Goal: Task Accomplishment & Management: Use online tool/utility

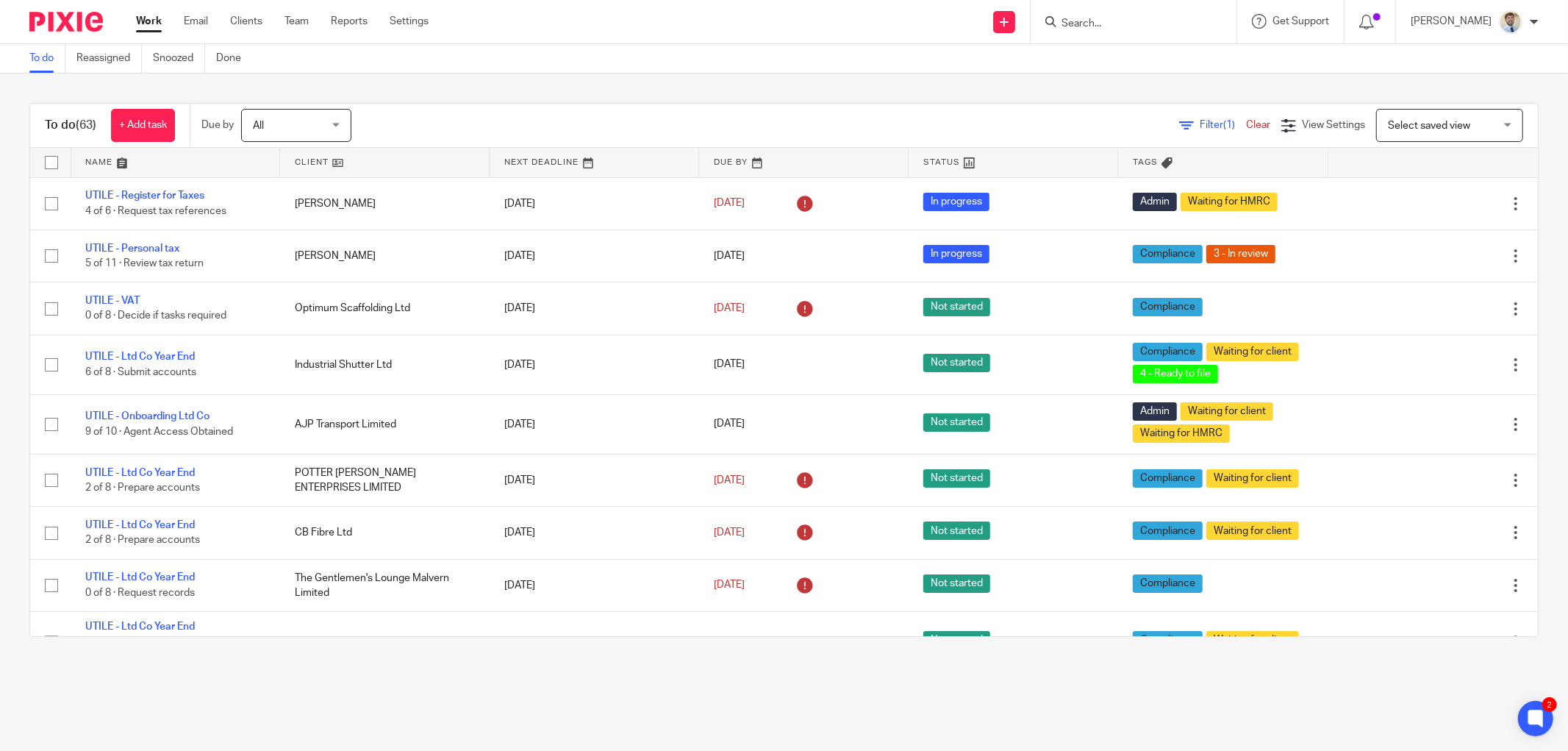
click at [1128, 13] on div at bounding box center [1133, 21] width 206 height 43
click at [1127, 18] on input "Search" at bounding box center [1125, 24] width 132 height 13
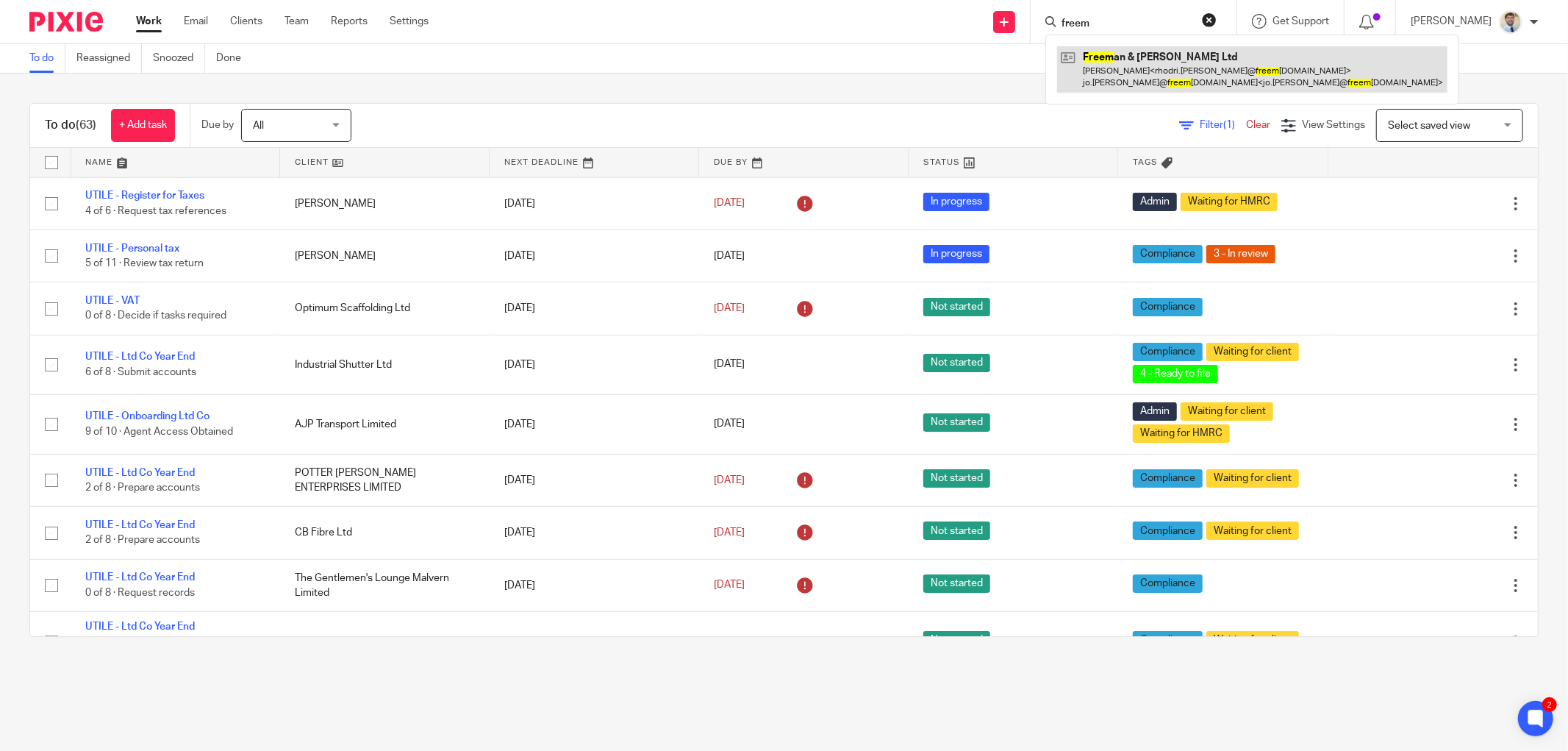
type input "freem"
click at [1130, 67] on link at bounding box center [1252, 69] width 390 height 46
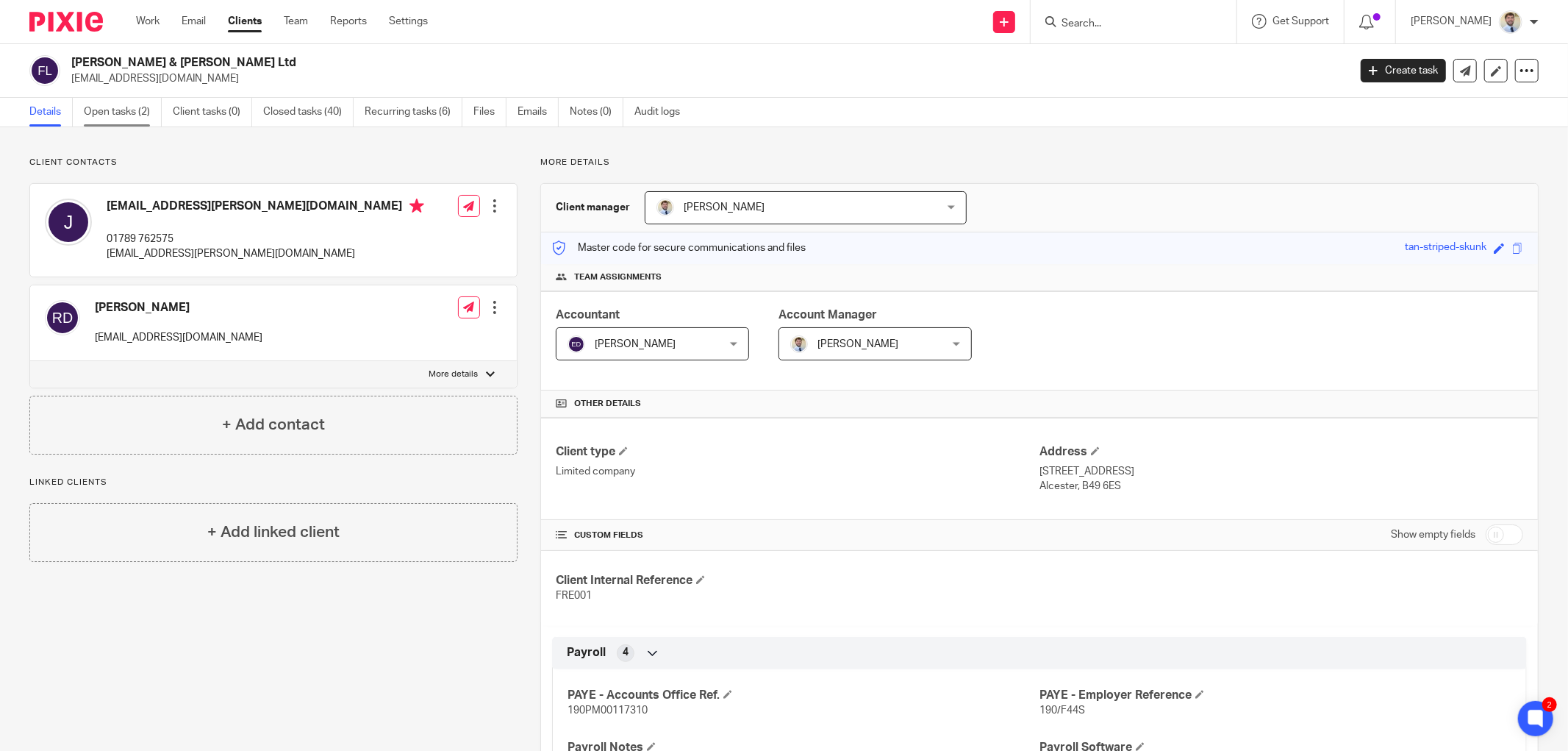
click at [108, 112] on link "Open tasks (2)" at bounding box center [123, 111] width 78 height 28
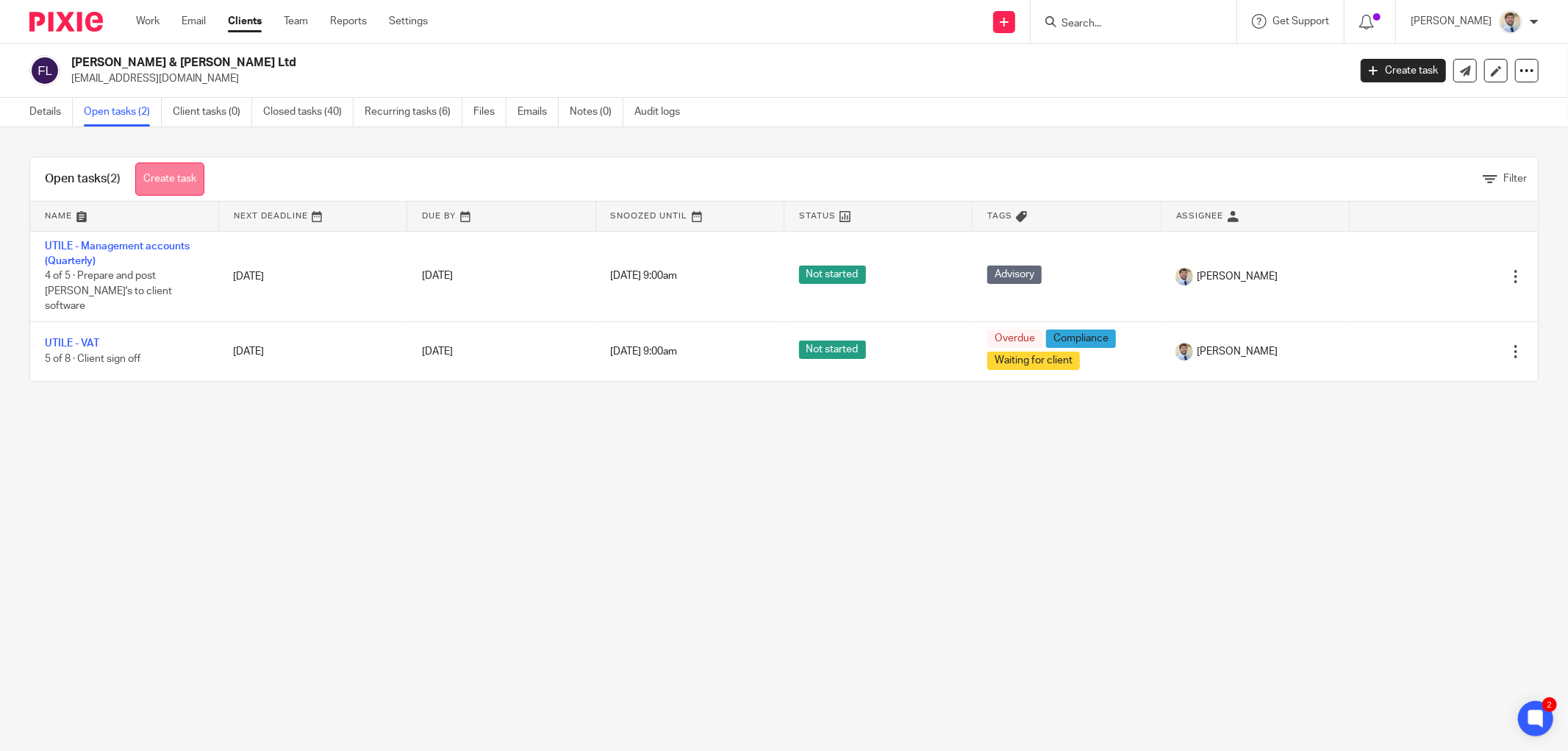
click at [158, 172] on link "Create task" at bounding box center [169, 179] width 69 height 33
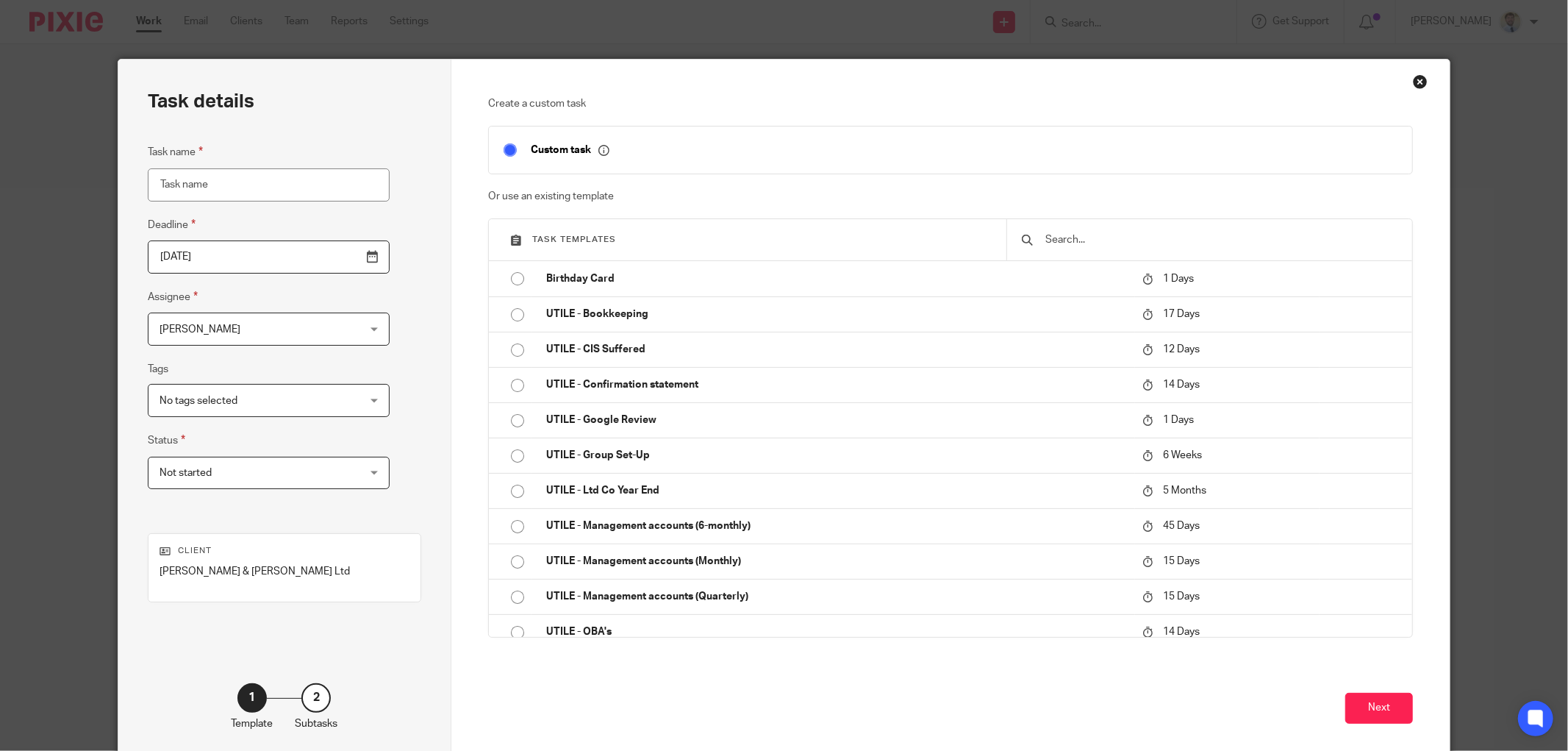
click at [275, 184] on input "Task name" at bounding box center [269, 184] width 242 height 33
type input "UTILE - Change Y/E"
click at [333, 259] on input "2025-09-24" at bounding box center [269, 257] width 242 height 33
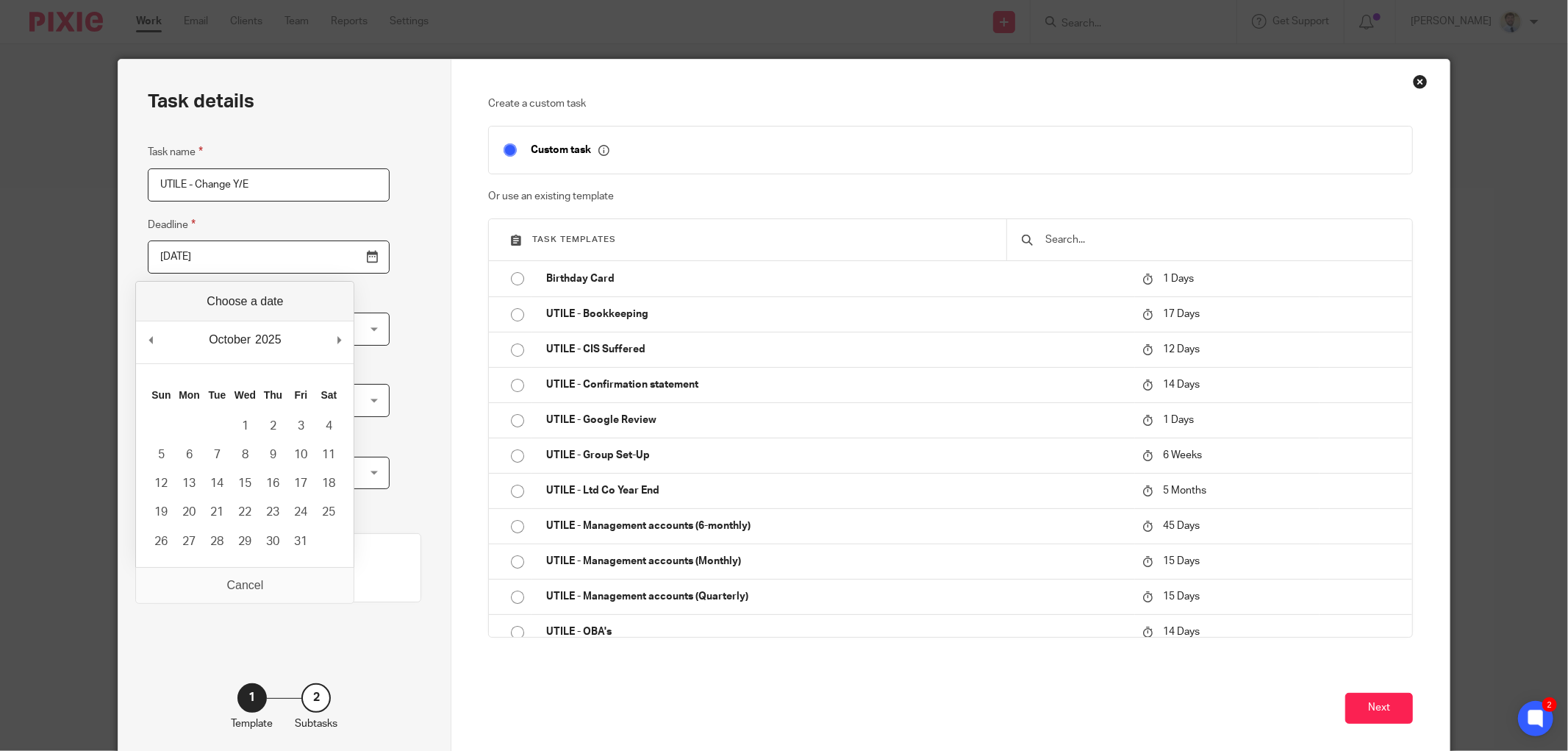
click at [160, 344] on div "October January February March April May June July August September October Nov…" at bounding box center [245, 342] width 218 height 42
type input "2025-10-08"
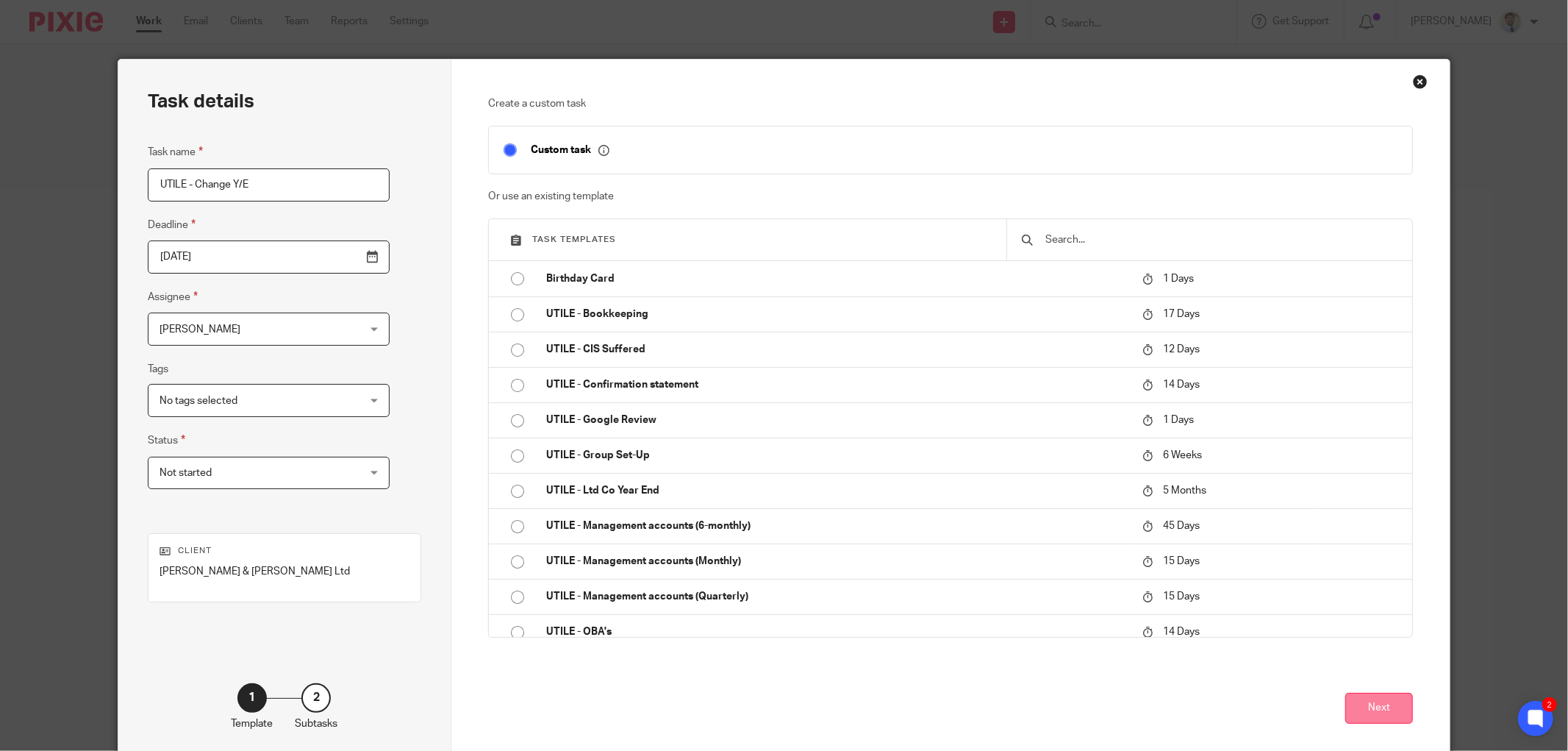
click at [1399, 713] on button "Next" at bounding box center [1378, 708] width 67 height 32
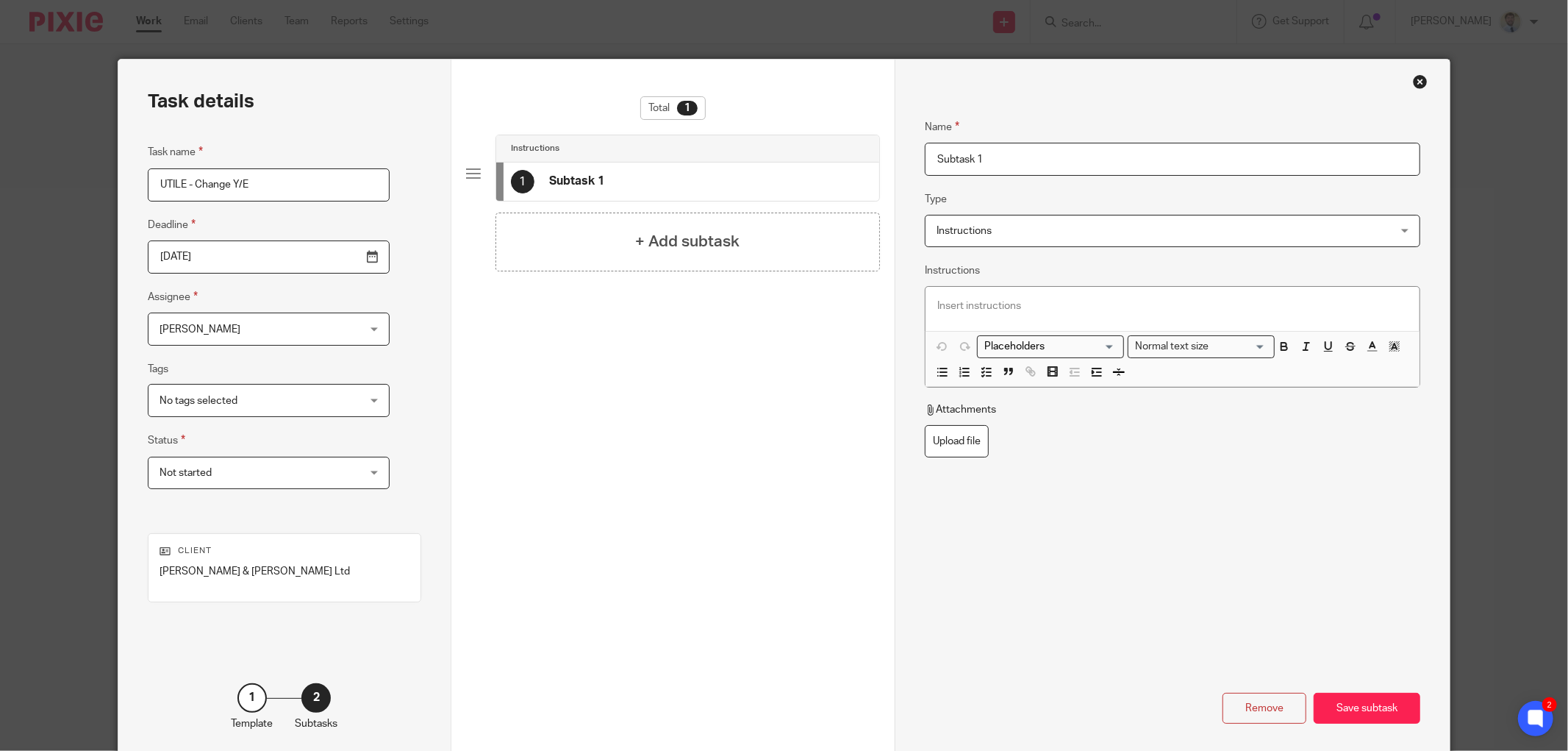
drag, startPoint x: 990, startPoint y: 158, endPoint x: 536, endPoint y: 175, distance: 454.3
click at [536, 175] on div "Task details Task name UTILE - Change Y/E Deadline 2025-10-08 Assignee James Re…" at bounding box center [784, 410] width 1331 height 701
type input "Chase Co House"
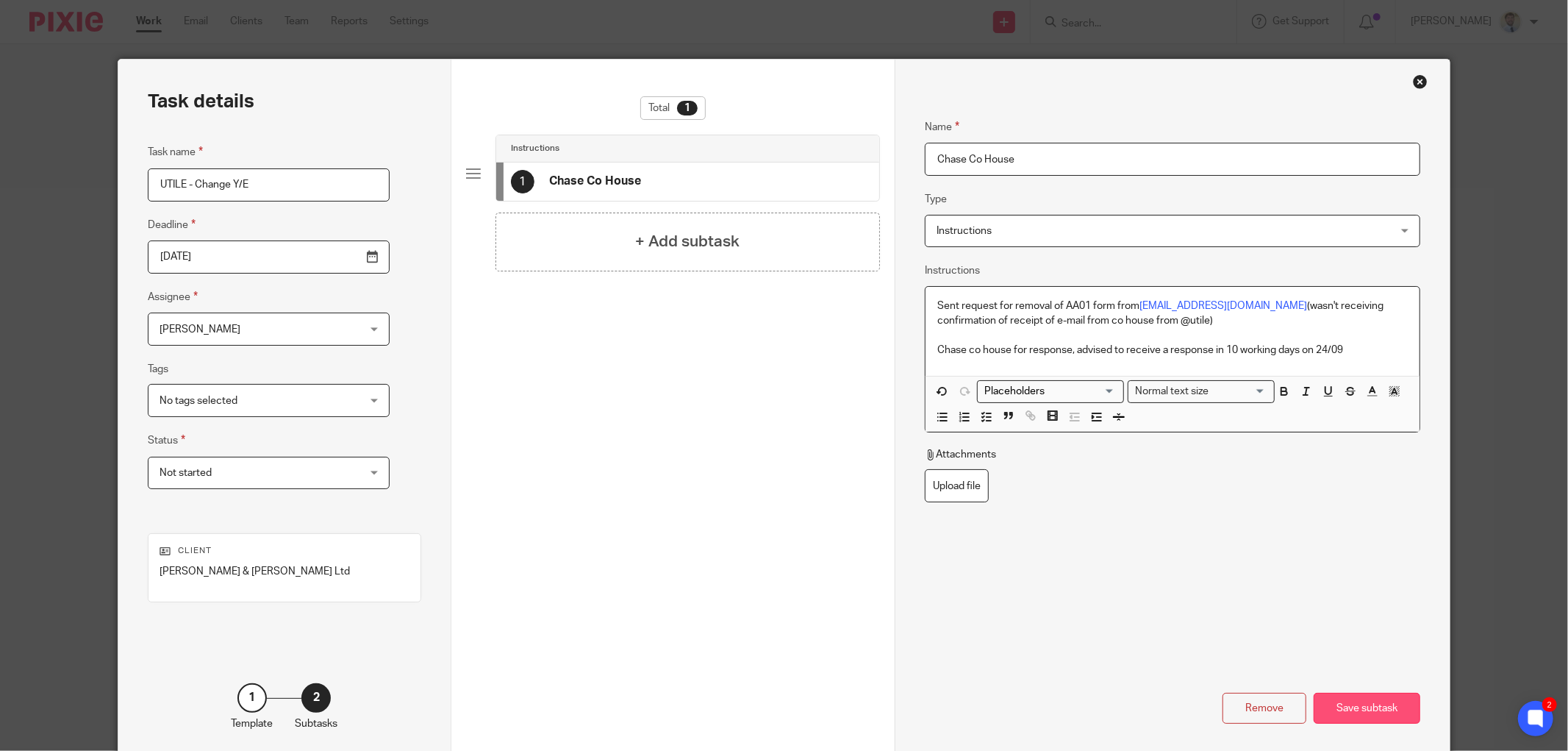
click at [1336, 710] on div "Save subtask" at bounding box center [1367, 708] width 106 height 32
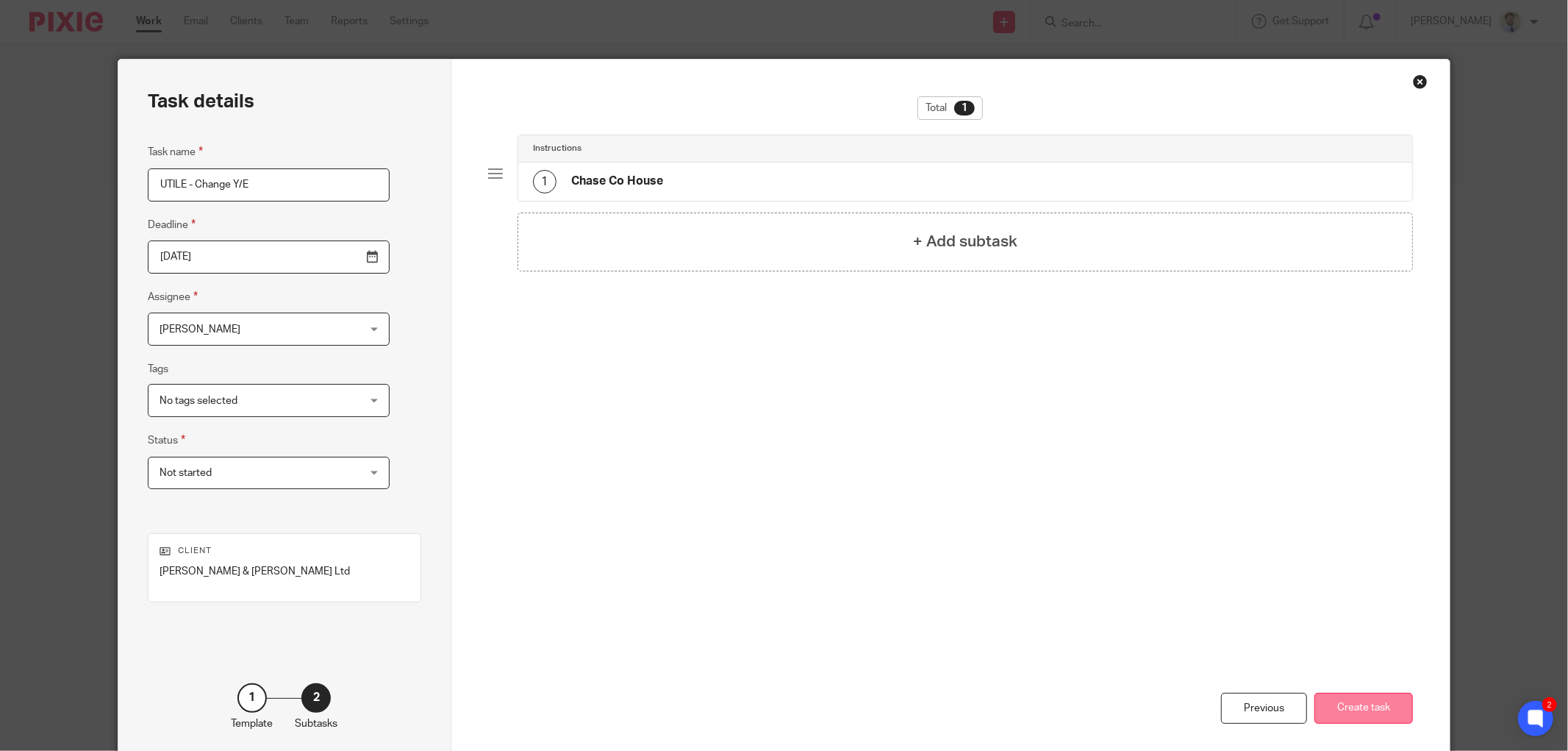
click at [1336, 707] on button "Create task" at bounding box center [1362, 708] width 98 height 32
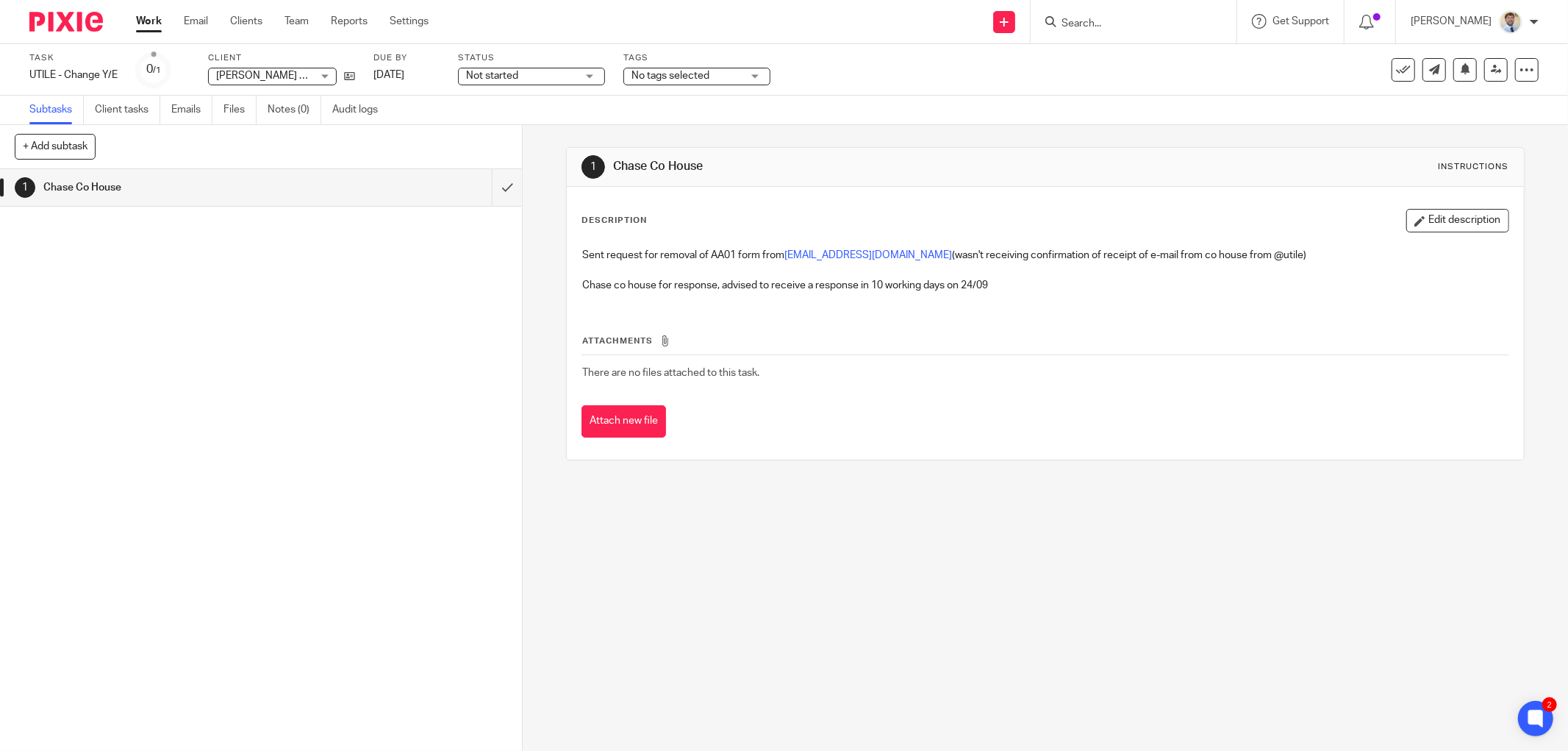
click at [379, 391] on div "1 [GEOGRAPHIC_DATA]" at bounding box center [261, 460] width 522 height 582
click at [636, 68] on span "No tags selected" at bounding box center [687, 76] width 110 height 15
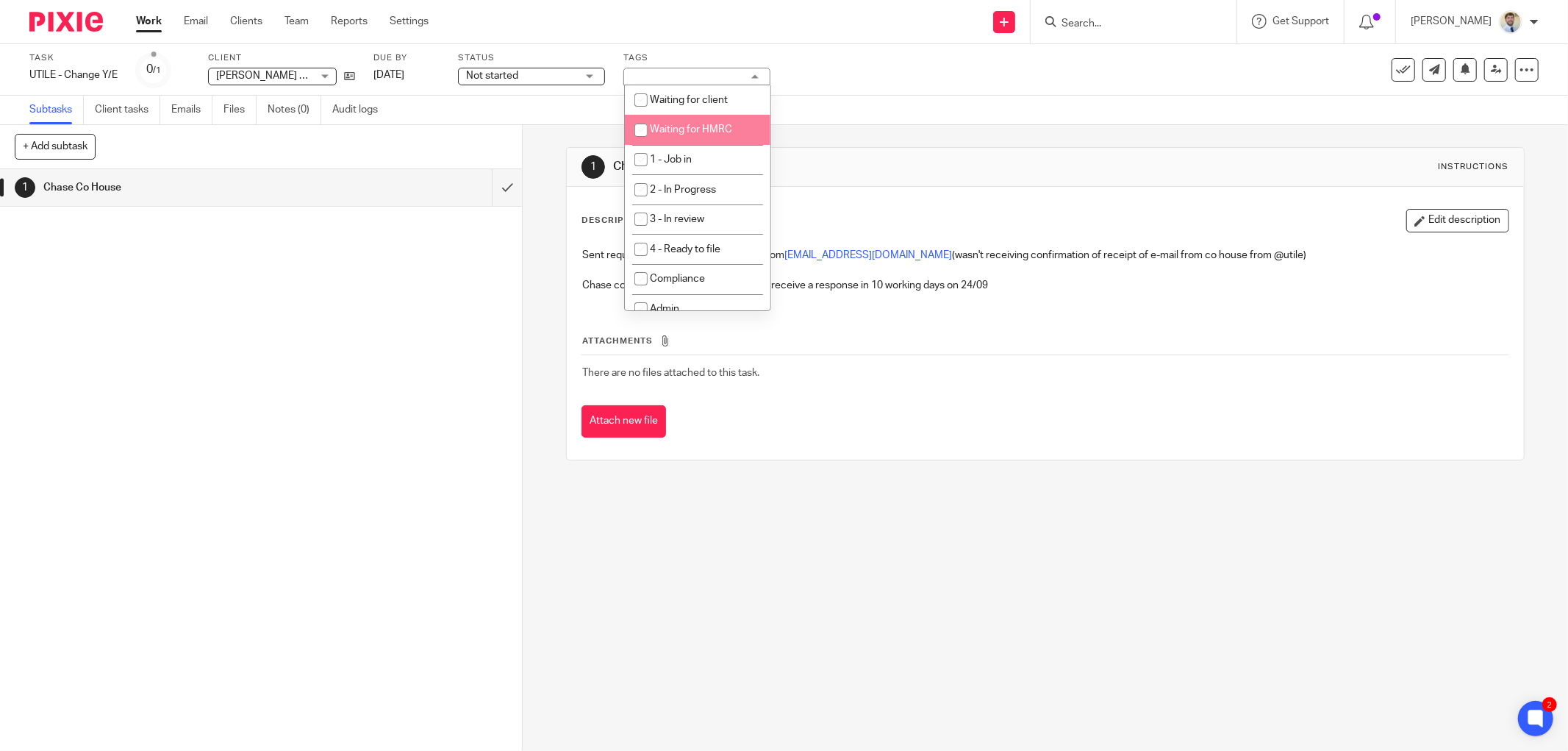
click at [656, 122] on li "Waiting for HMRC" at bounding box center [697, 129] width 145 height 30
checkbox input "true"
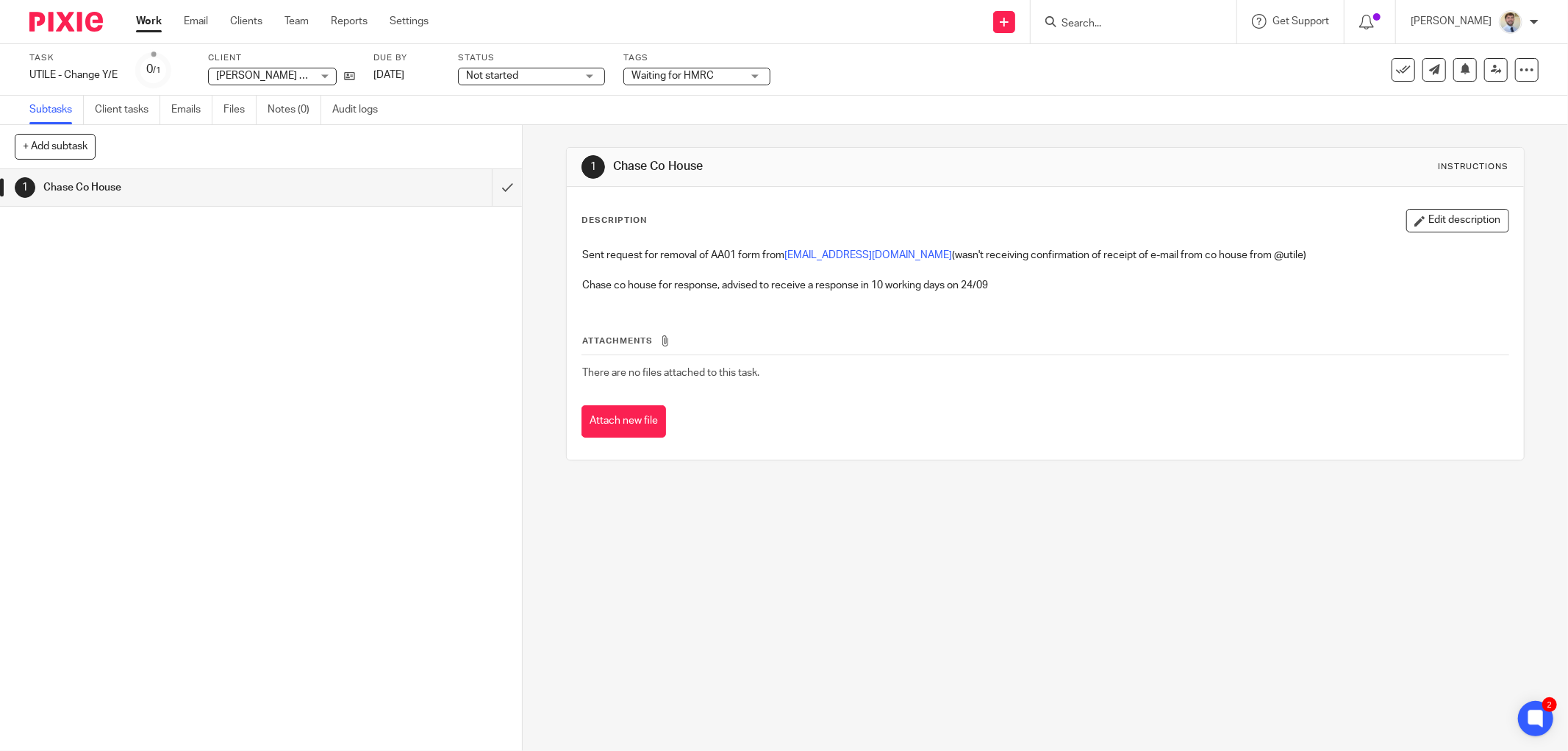
click at [502, 106] on div "Subtasks Client tasks Emails Files Notes (0) Audit logs" at bounding box center [784, 111] width 1568 height 29
click at [461, 77] on div "Not started Not started" at bounding box center [531, 76] width 147 height 18
click at [481, 128] on span "In progress" at bounding box center [494, 129] width 51 height 11
click at [197, 296] on div "1 Chase Co House" at bounding box center [261, 460] width 522 height 582
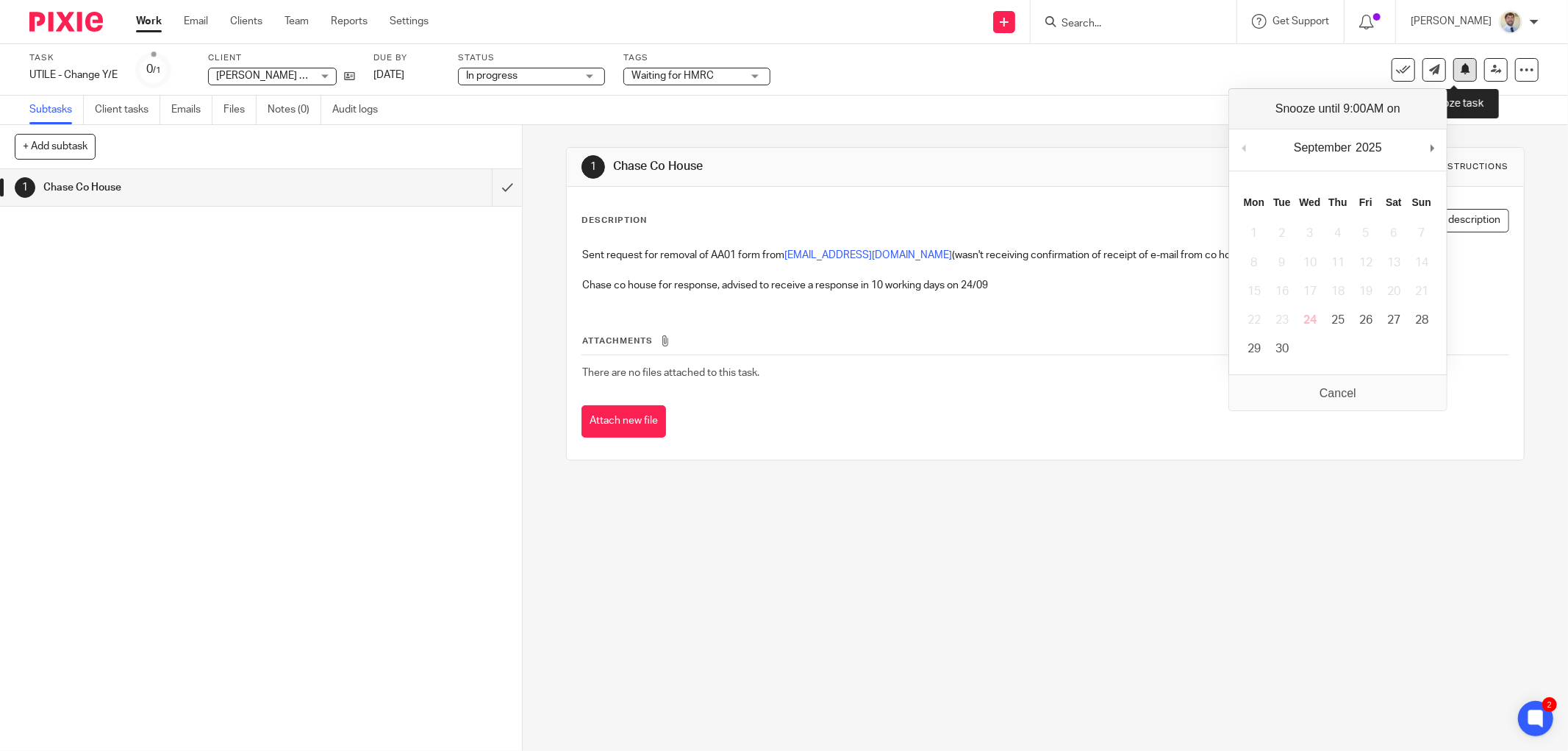
click at [1460, 71] on icon at bounding box center [1466, 69] width 11 height 11
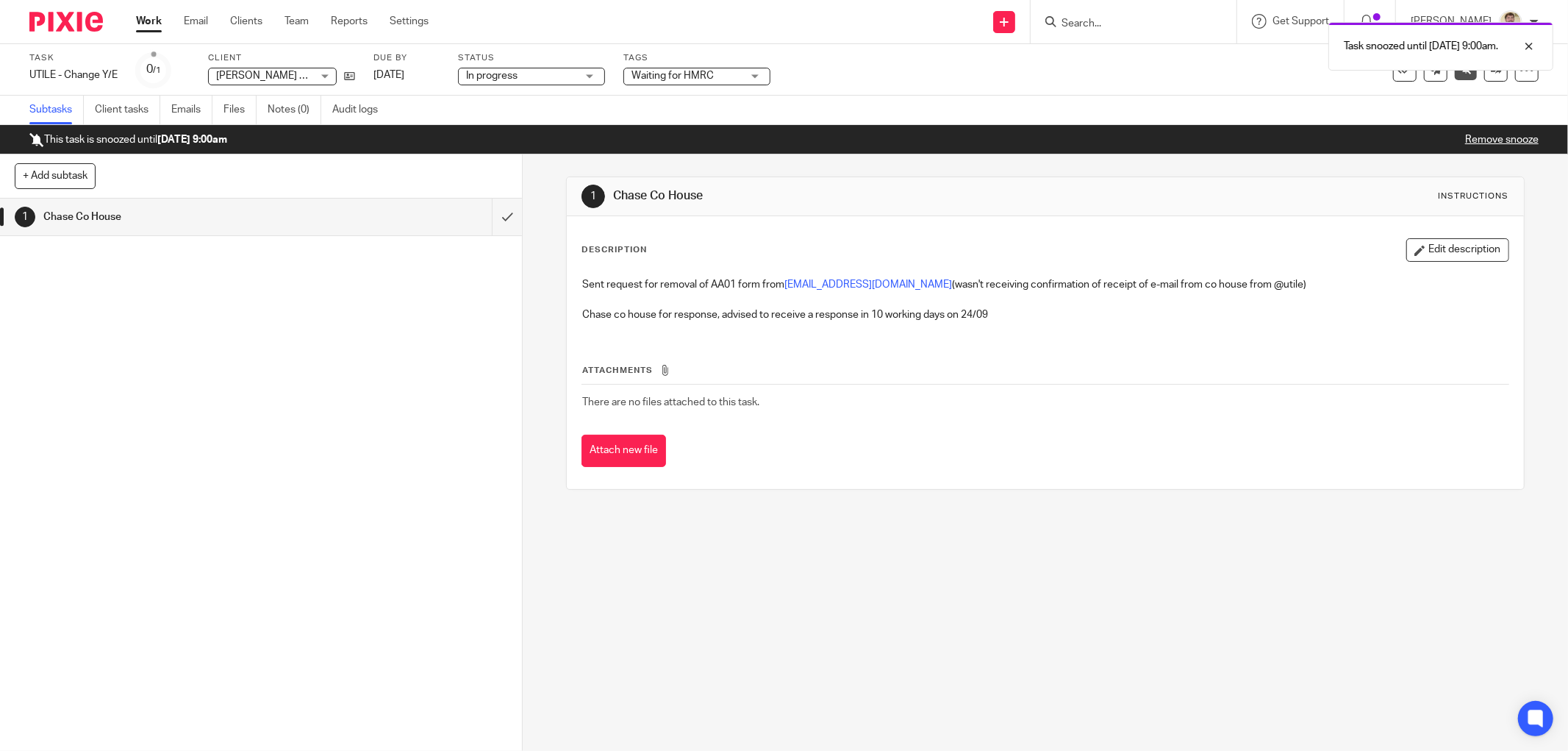
click at [295, 267] on div "1 Chase Co House" at bounding box center [261, 474] width 522 height 552
click at [440, 162] on div "+ Add subtask Cancel + Add" at bounding box center [261, 176] width 522 height 44
click at [292, 278] on div "1 Chase Co House" at bounding box center [261, 474] width 522 height 552
click at [149, 24] on link "Work" at bounding box center [149, 21] width 26 height 15
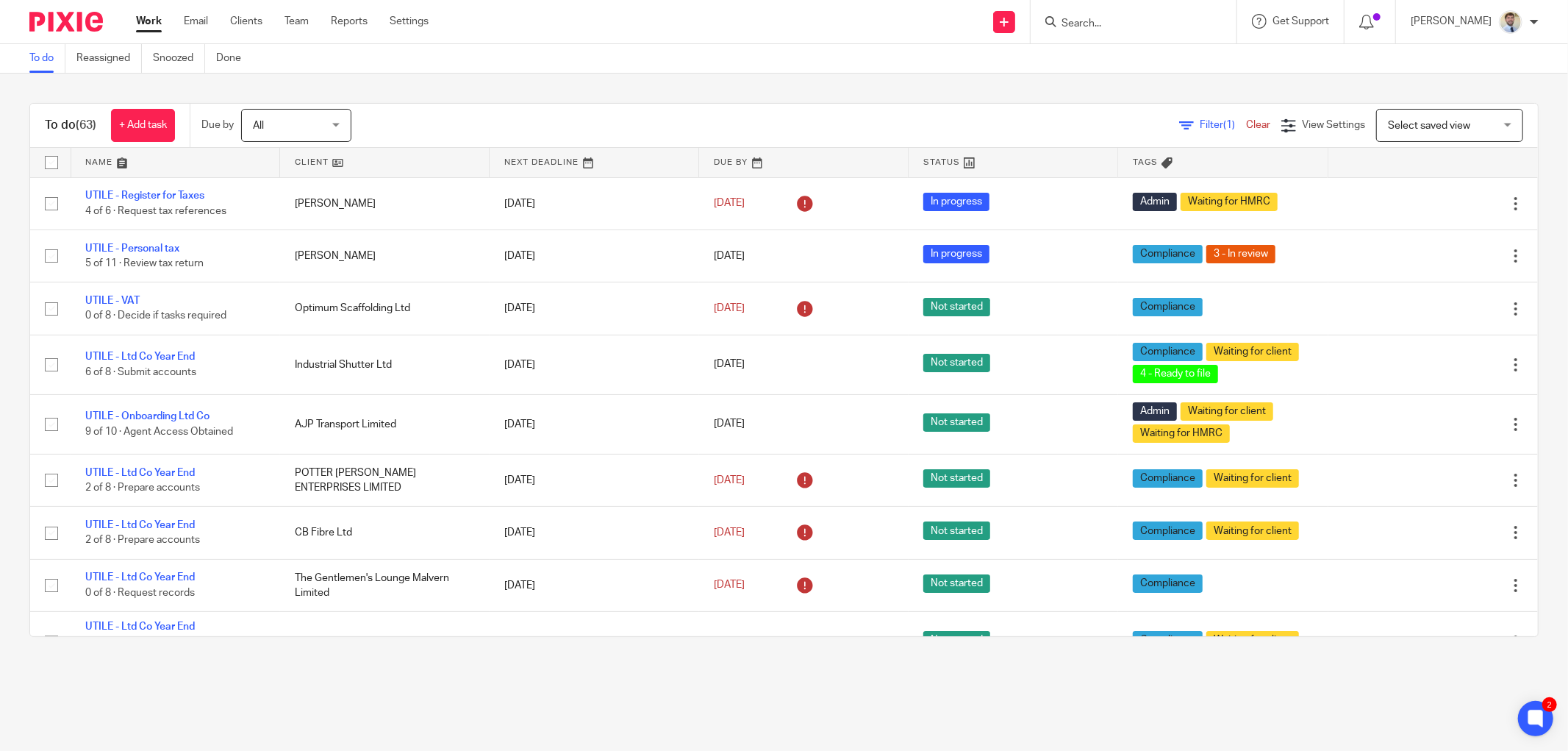
drag, startPoint x: 1101, startPoint y: 40, endPoint x: 1115, endPoint y: 28, distance: 18.4
click at [1105, 40] on div at bounding box center [1133, 21] width 206 height 43
click at [1118, 25] on input "Search" at bounding box center [1125, 24] width 132 height 13
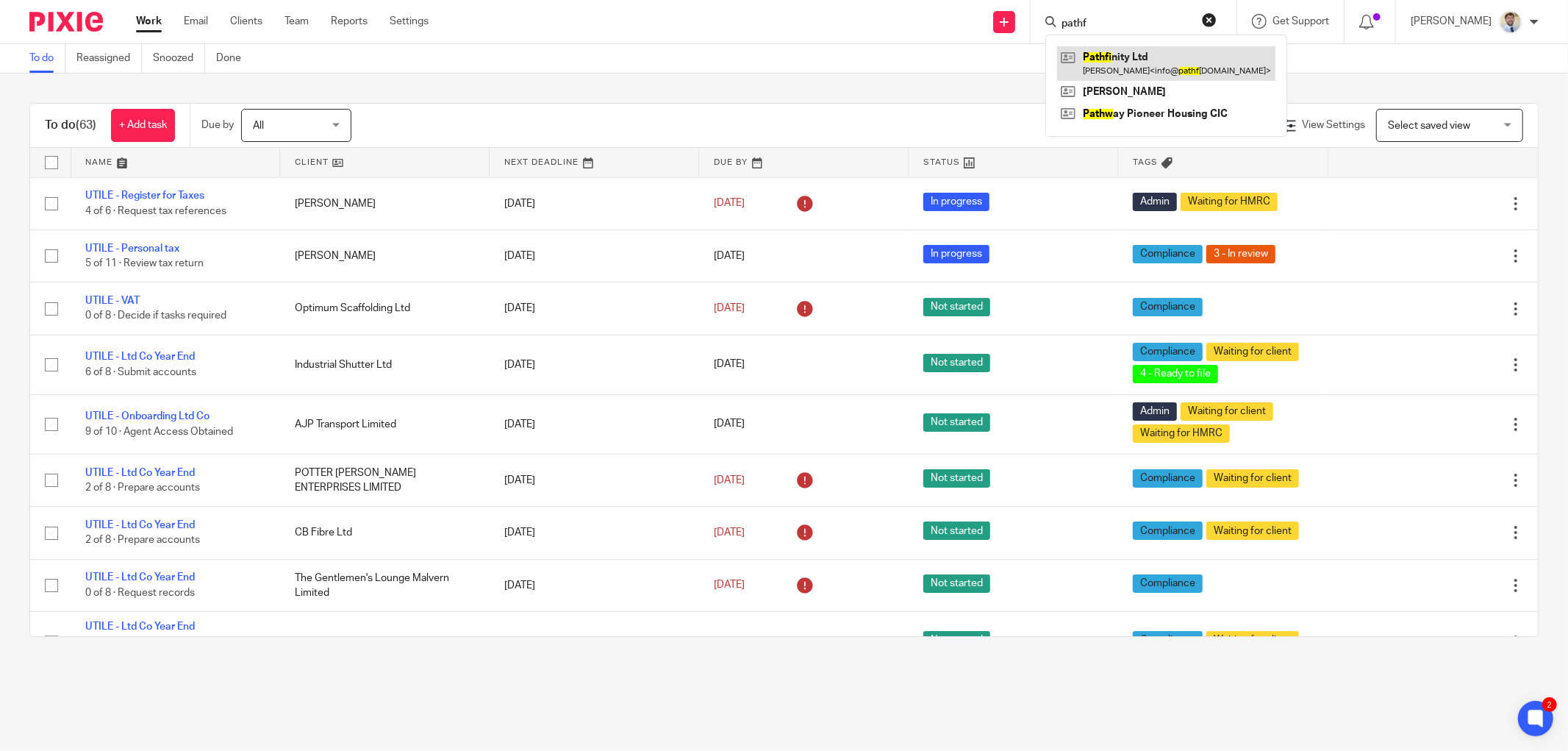
type input "pathf"
click at [1128, 62] on link at bounding box center [1166, 63] width 219 height 34
click at [442, 99] on div "To do (63) + Add task Due by All All Today Tomorrow This week Next week This mo…" at bounding box center [784, 369] width 1568 height 593
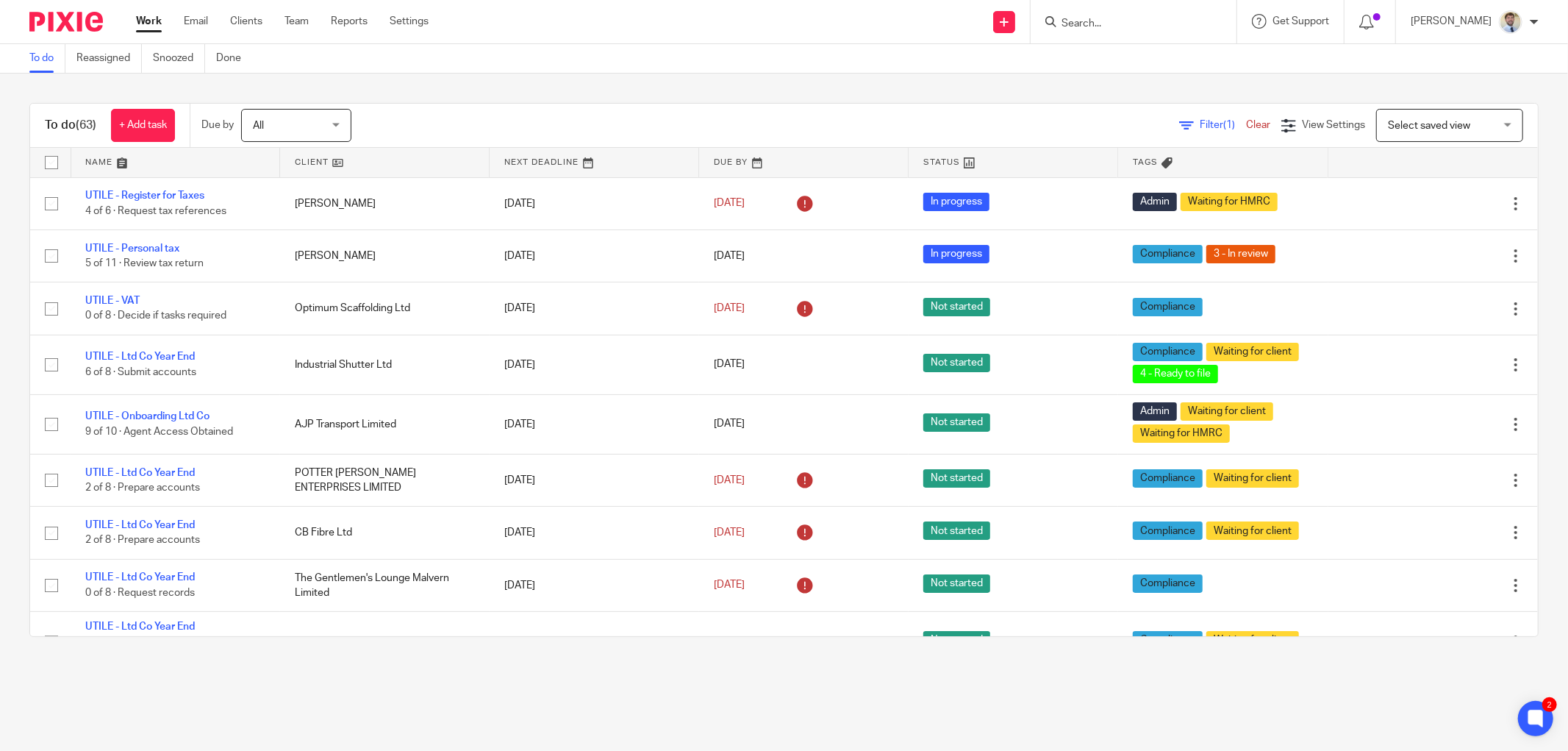
click at [418, 116] on div "Filter (1) Clear View Settings View Settings (1) Filters Clear Save Manage save…" at bounding box center [957, 125] width 1160 height 33
click at [19, 197] on div "To do (63) + Add task Due by All All Today Tomorrow This week Next week This mo…" at bounding box center [784, 369] width 1568 height 593
click at [356, 673] on main "To do Reassigned Snoozed Done To do (63) + Add task Due by All All Today Tomorr…" at bounding box center [784, 376] width 1568 height 751
click at [1374, 28] on icon at bounding box center [1367, 22] width 15 height 15
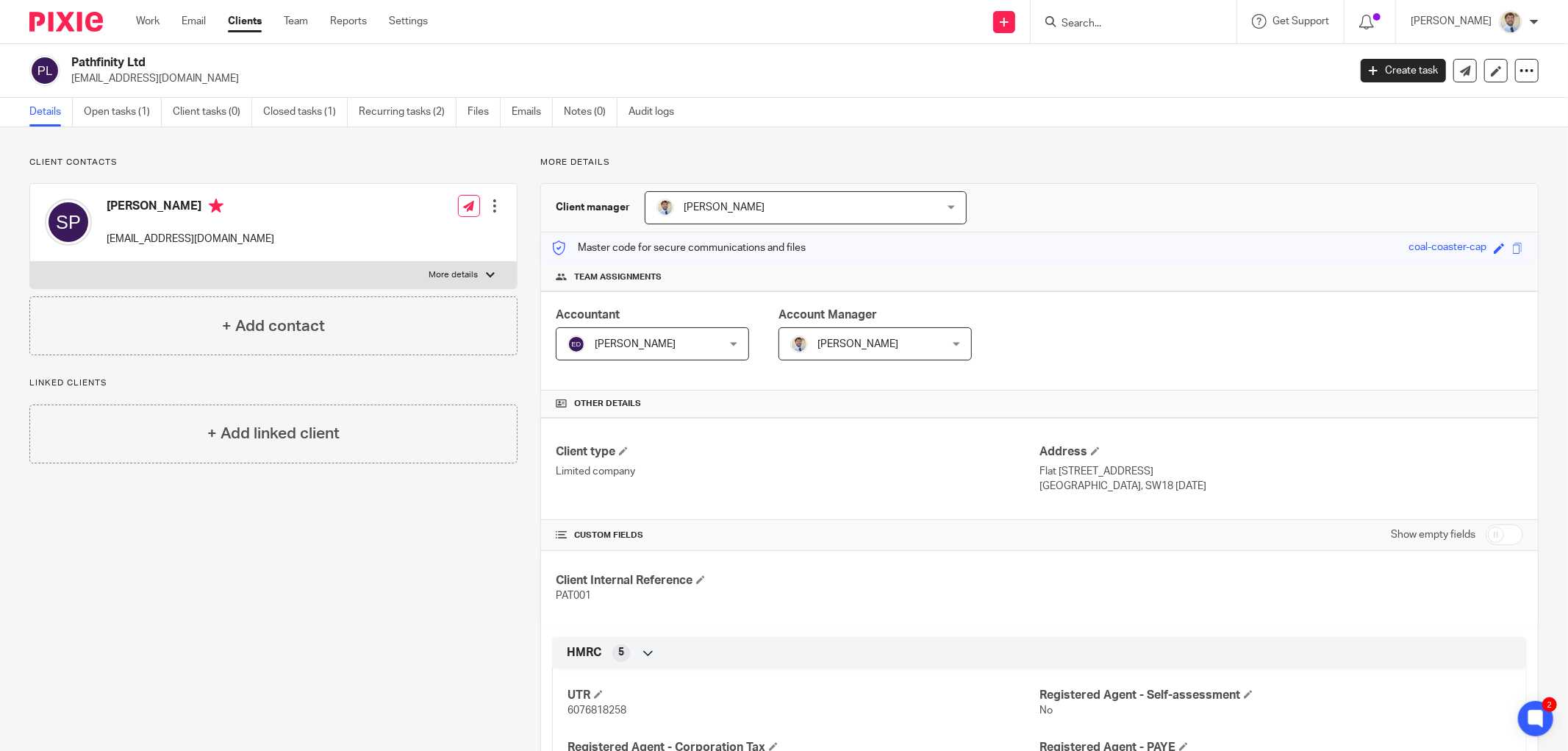
click at [392, 586] on div "Client contacts Suraj Patel info@pathfinity.co.uk Edit contact Create client fr…" at bounding box center [262, 740] width 511 height 1166
click at [119, 119] on link "Open tasks (1)" at bounding box center [123, 111] width 78 height 28
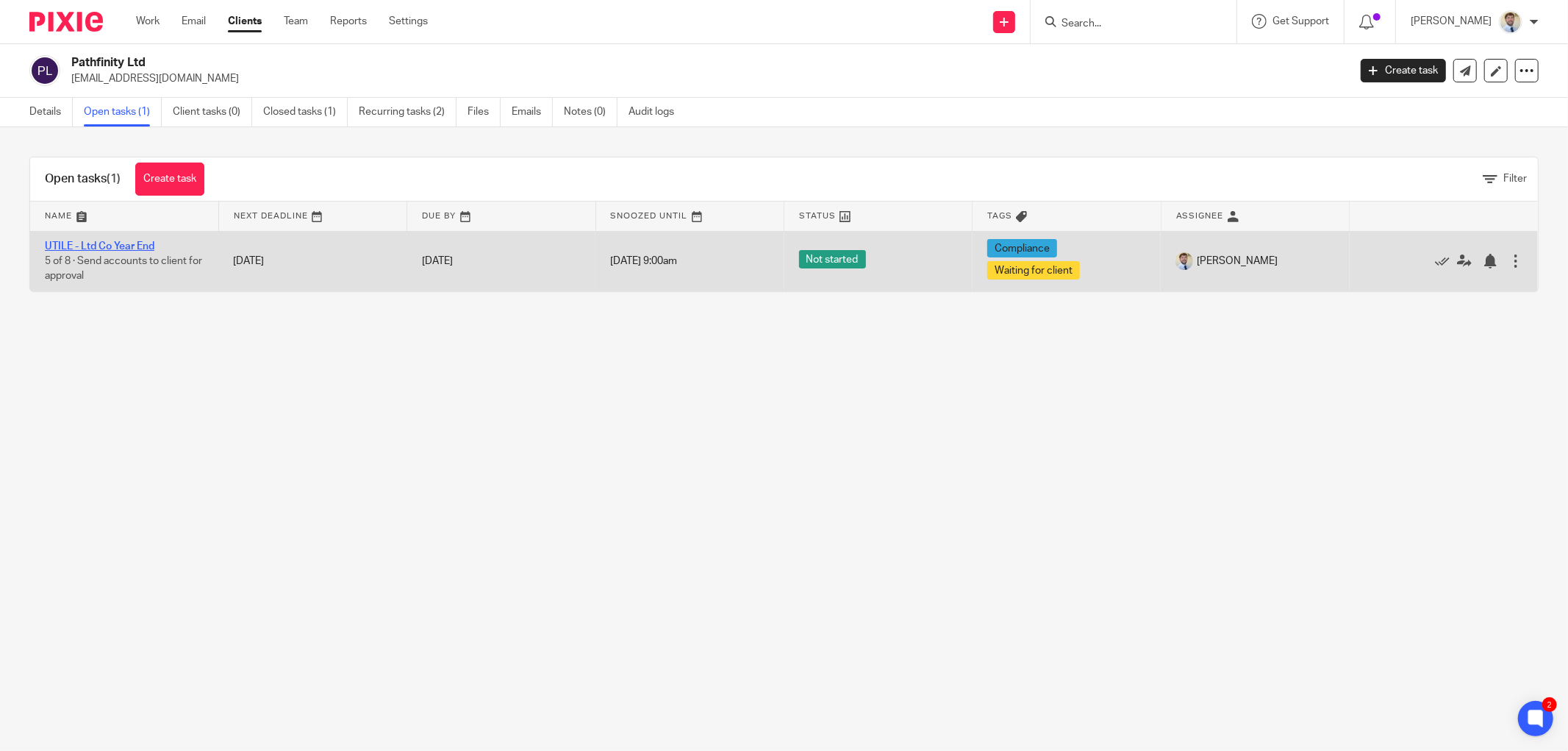
click at [81, 247] on link "UTILE - Ltd Co Year End" at bounding box center [99, 246] width 110 height 11
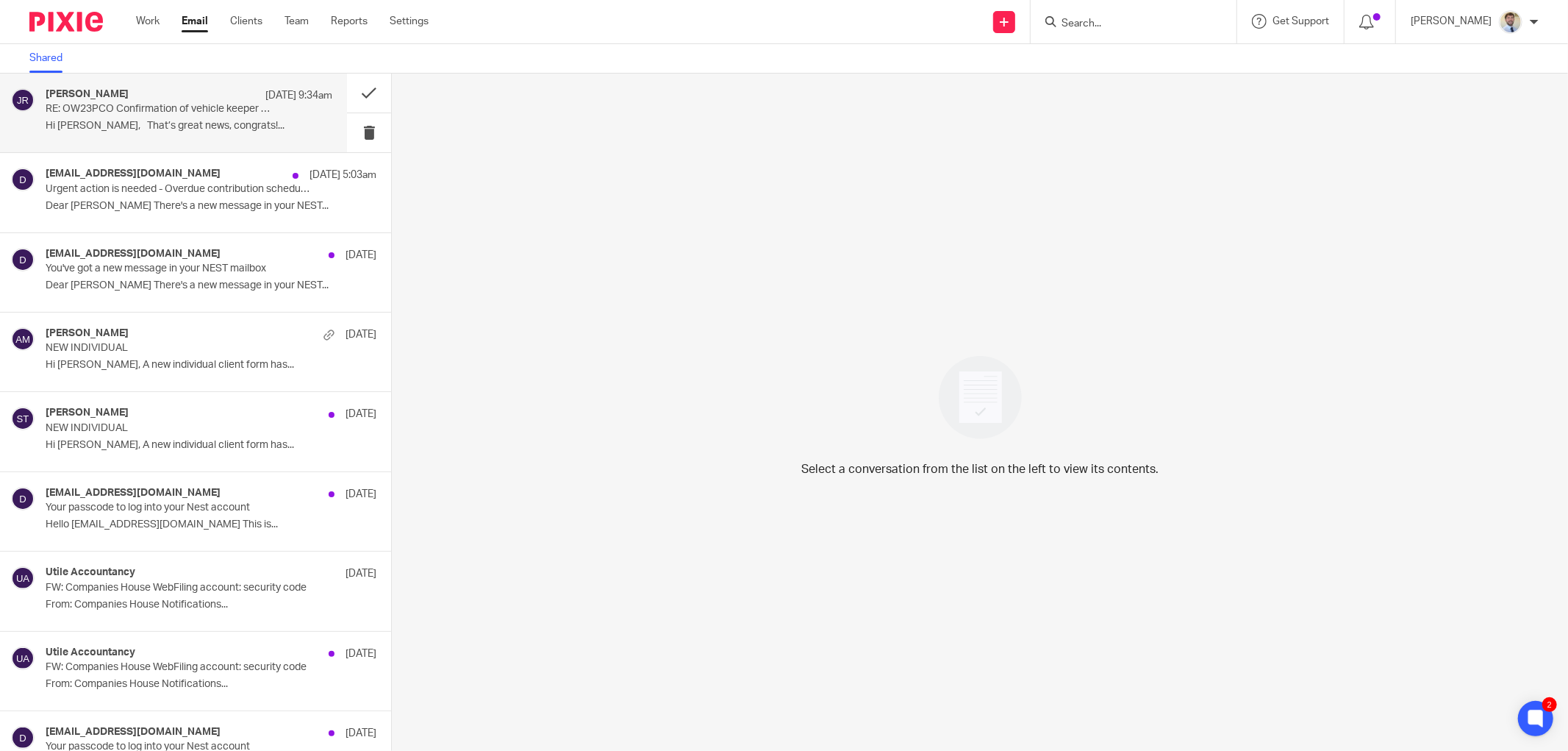
click at [163, 143] on div "James Read 22 Sep 9:34am RE: OW23PCO Confirmation of vehicle keeper change Hi G…" at bounding box center [173, 112] width 347 height 79
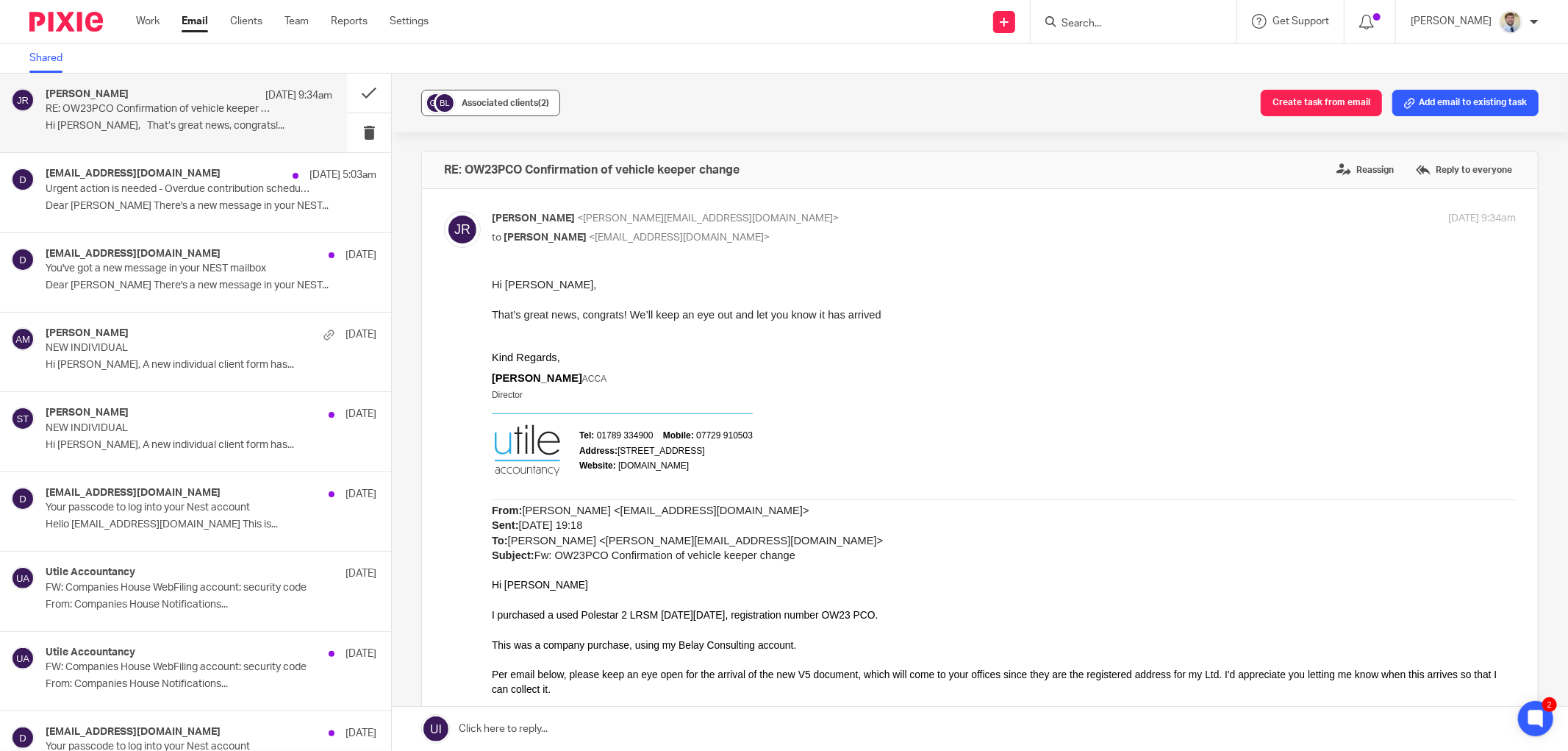
click at [488, 115] on button "Associated clients (2)" at bounding box center [490, 102] width 139 height 27
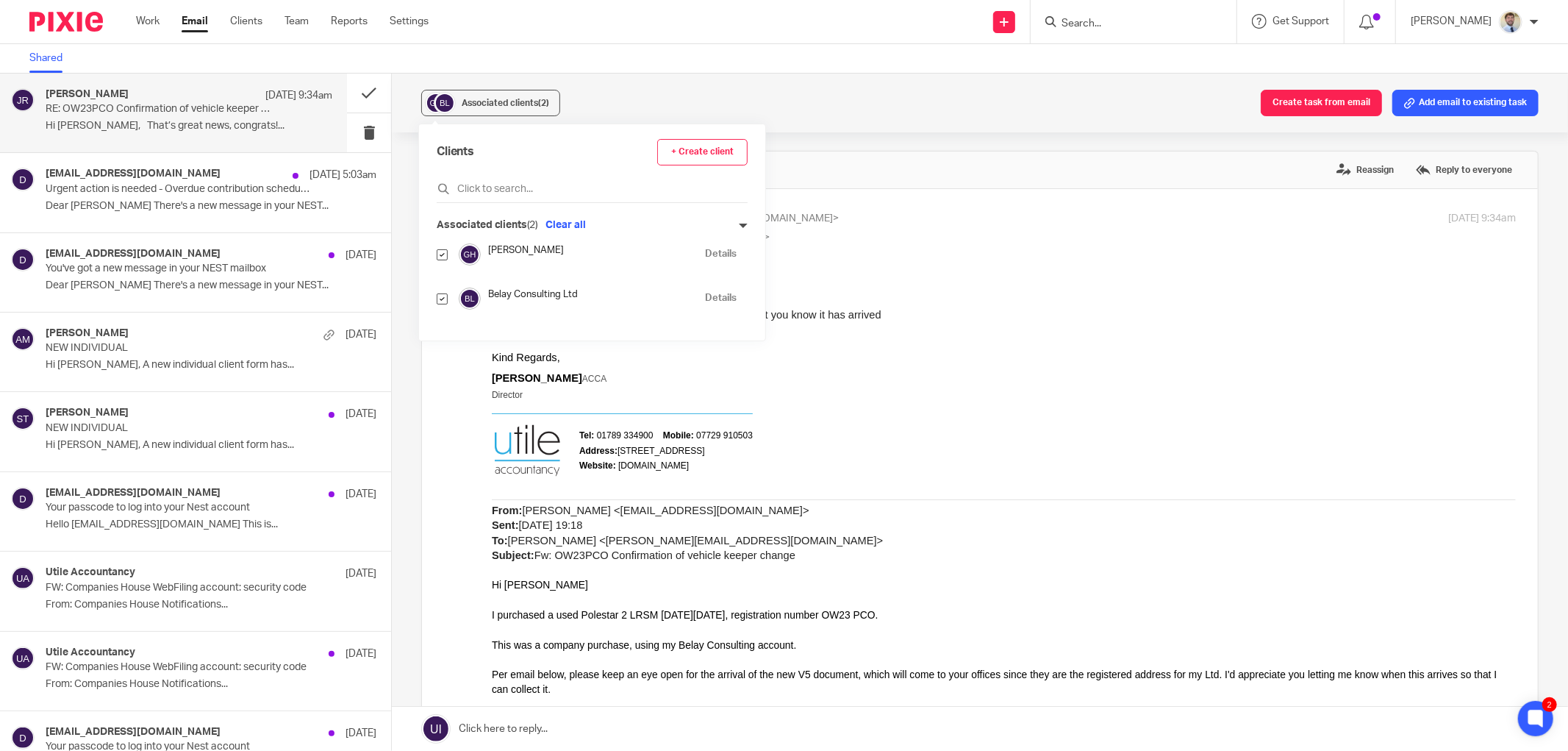
click at [444, 250] on input "checkbox" at bounding box center [442, 255] width 11 height 11
checkbox input "false"
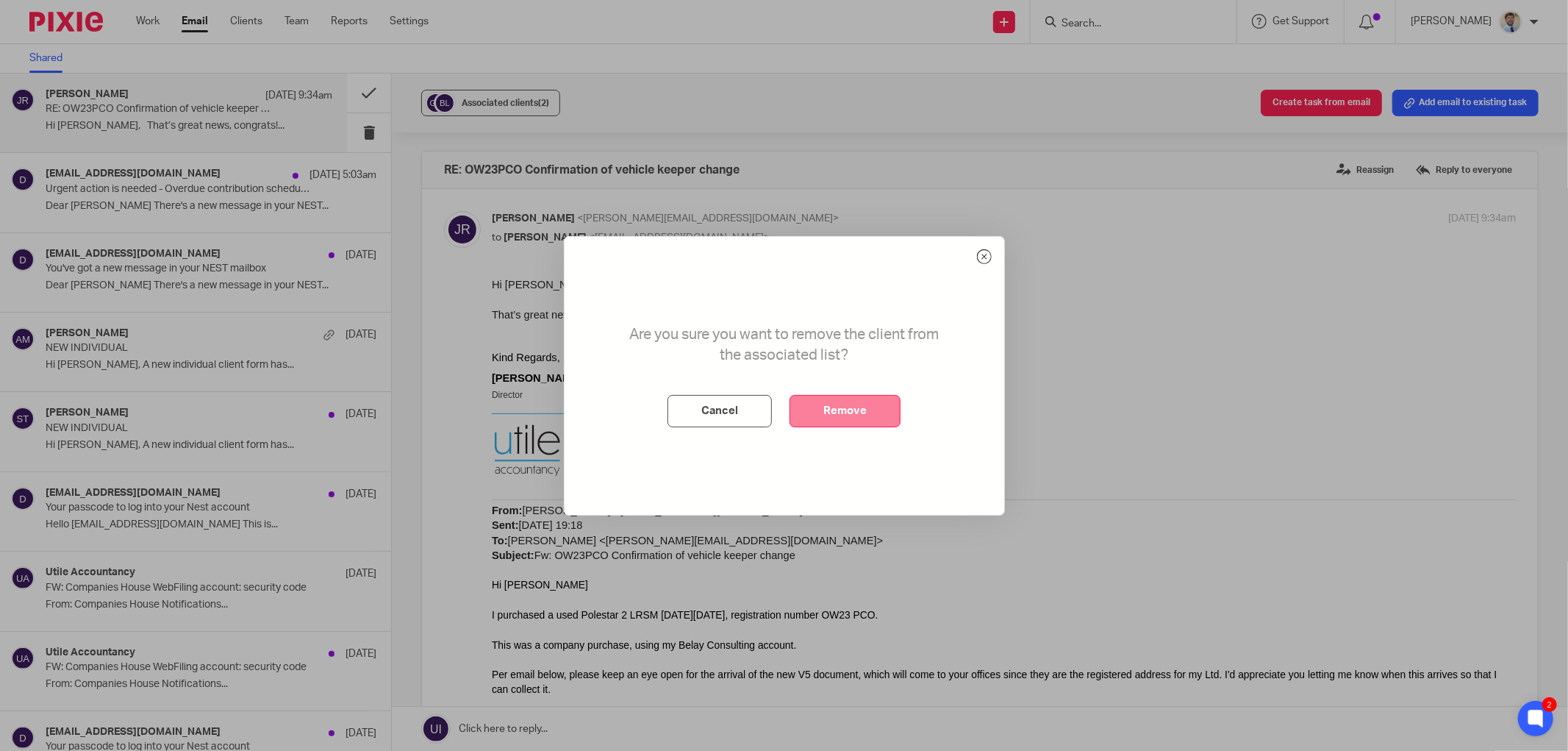
click at [842, 409] on button "Remove" at bounding box center [845, 411] width 111 height 33
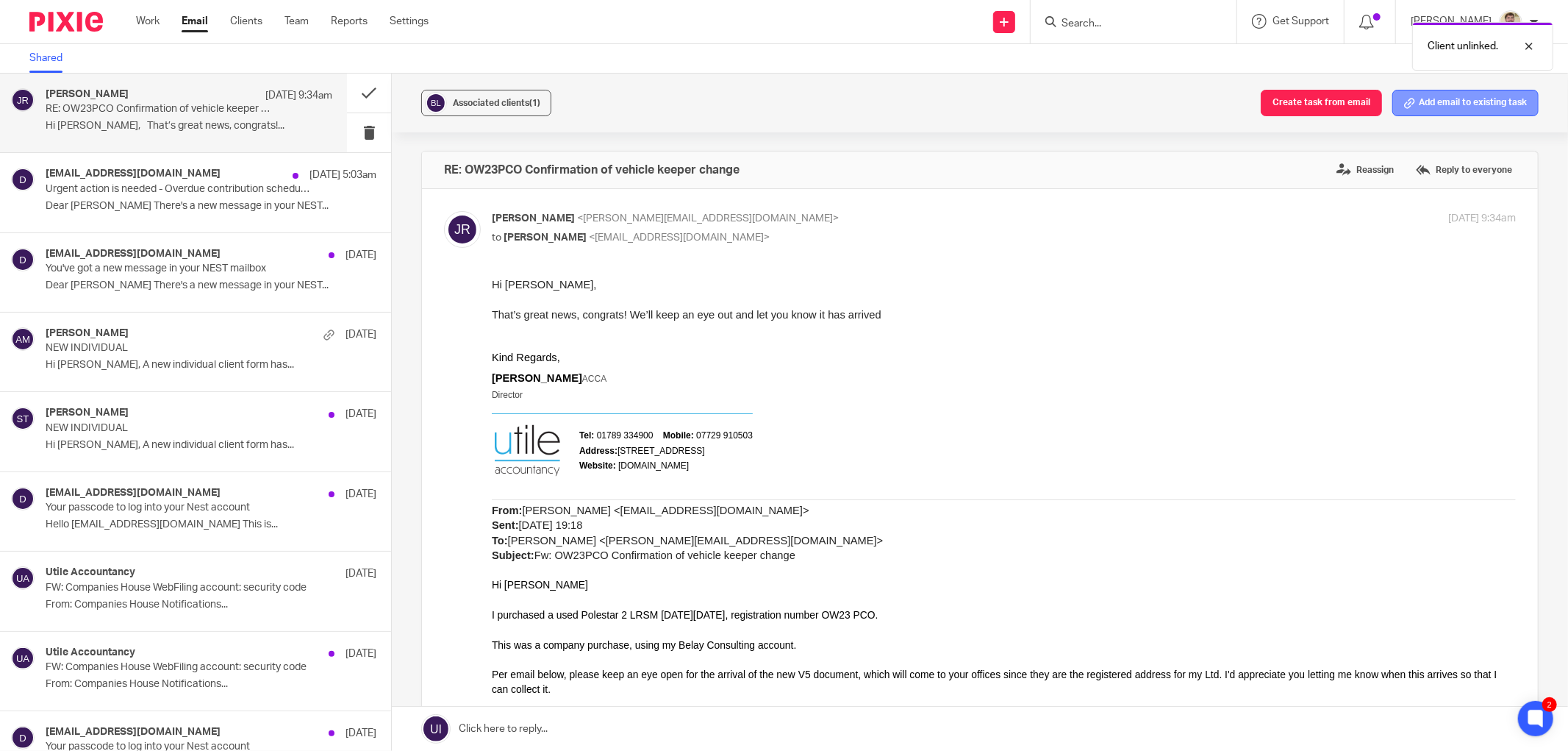
click at [1423, 108] on button "Add email to existing task" at bounding box center [1465, 102] width 146 height 27
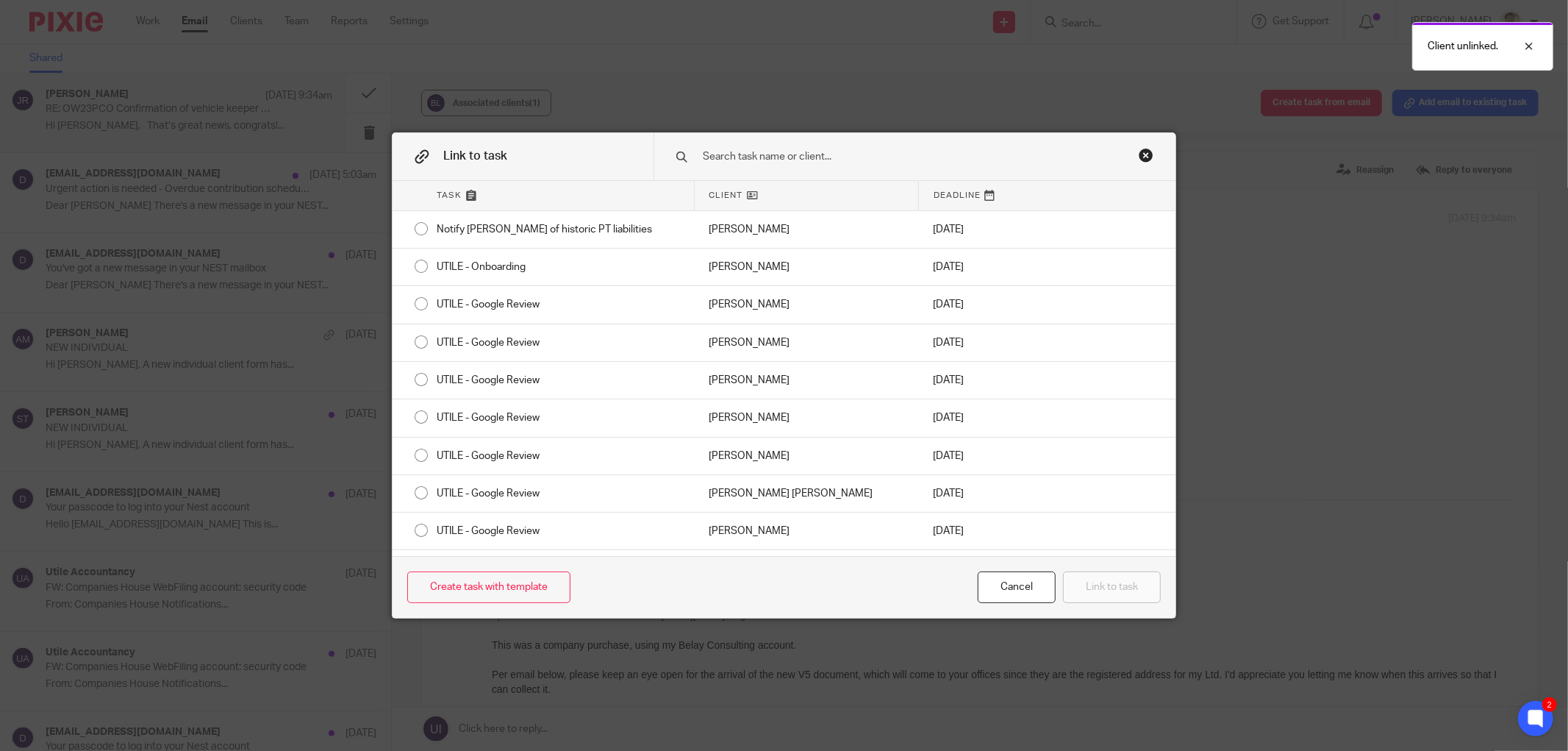
click at [834, 155] on input "text" at bounding box center [899, 157] width 397 height 16
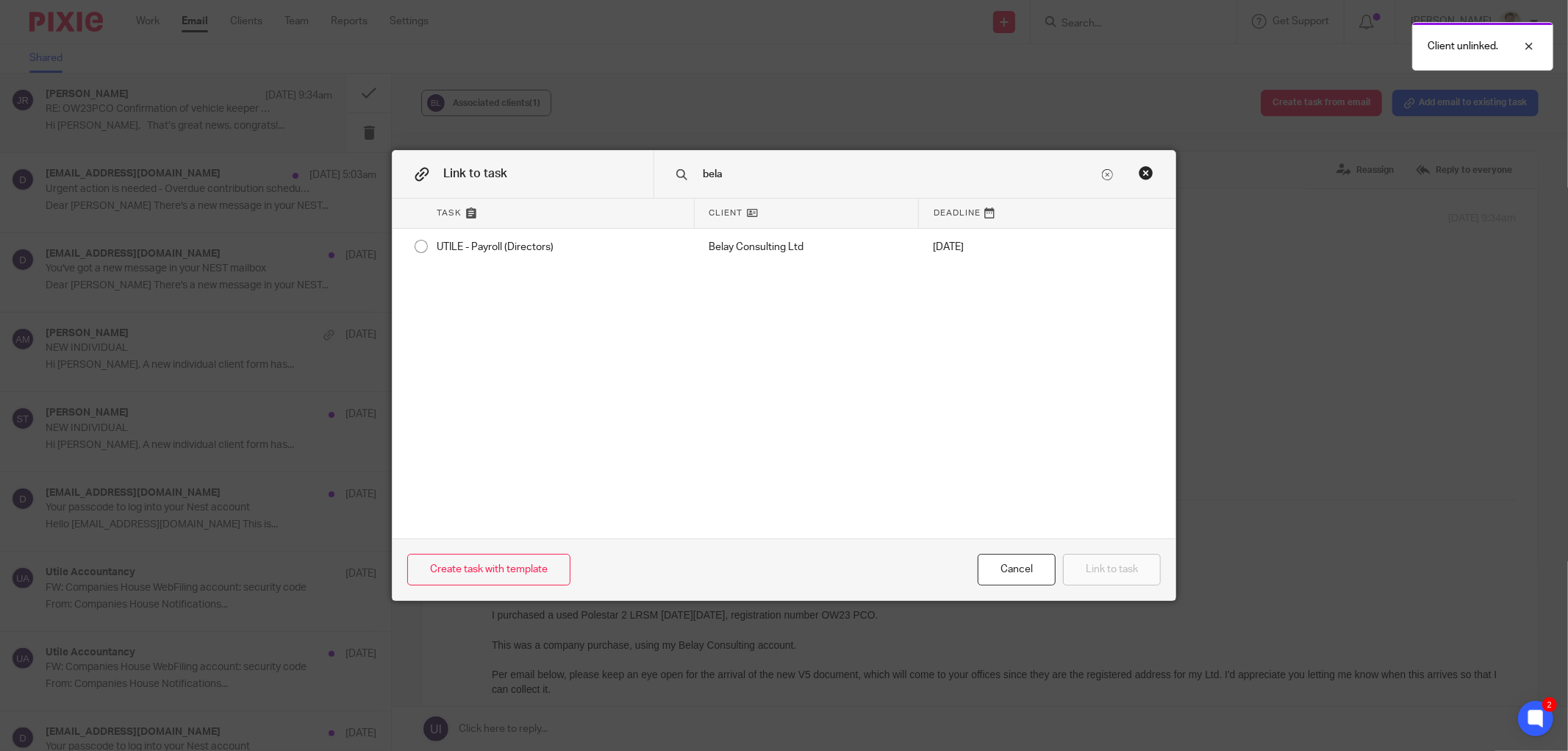
type input "bela"
click at [1138, 178] on div "Close this dialog window" at bounding box center [1146, 173] width 15 height 15
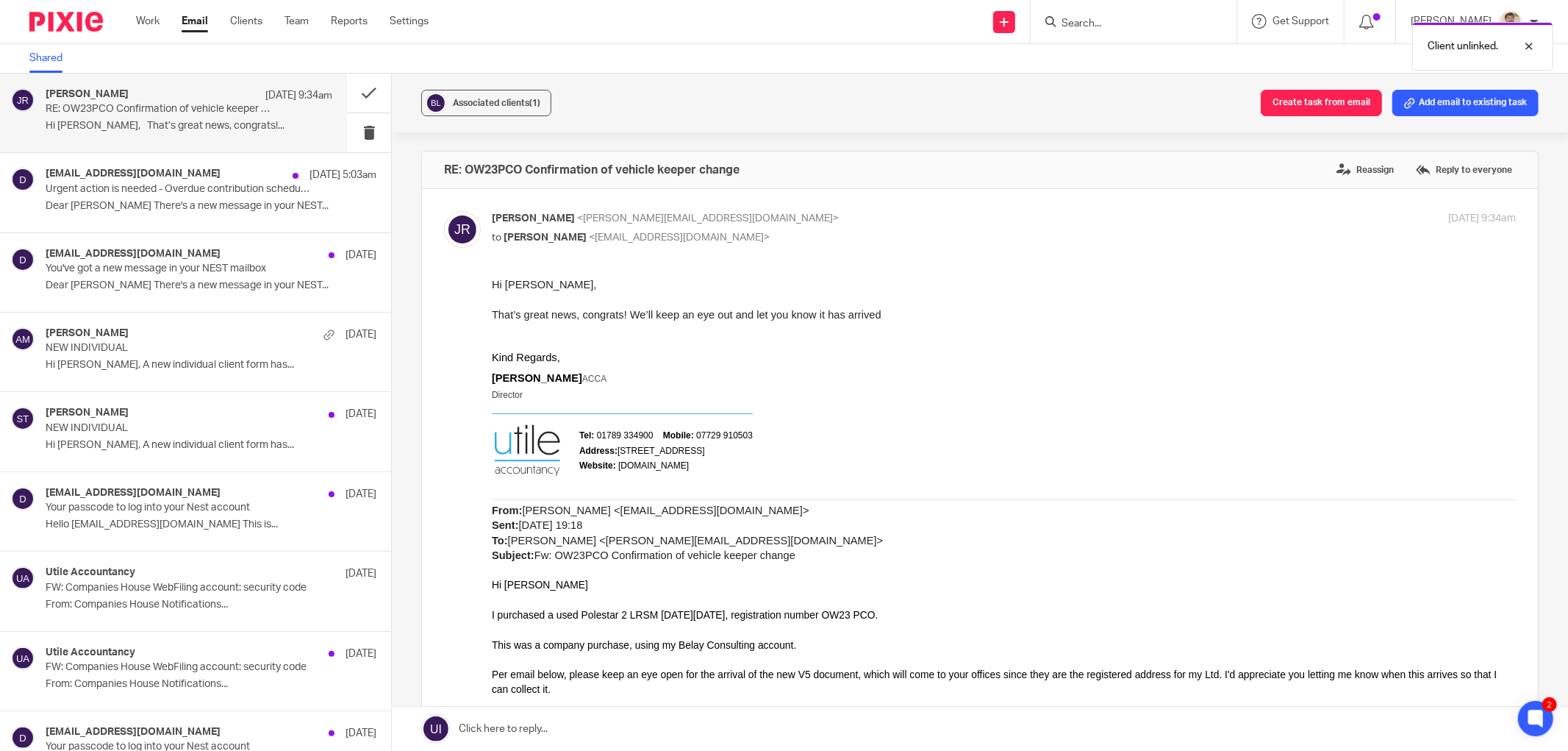
click at [879, 93] on div "Associated clients (1) Create task from email Add email to existing task" at bounding box center [979, 102] width 1176 height 59
click at [340, 55] on div "Shared" at bounding box center [784, 59] width 1568 height 29
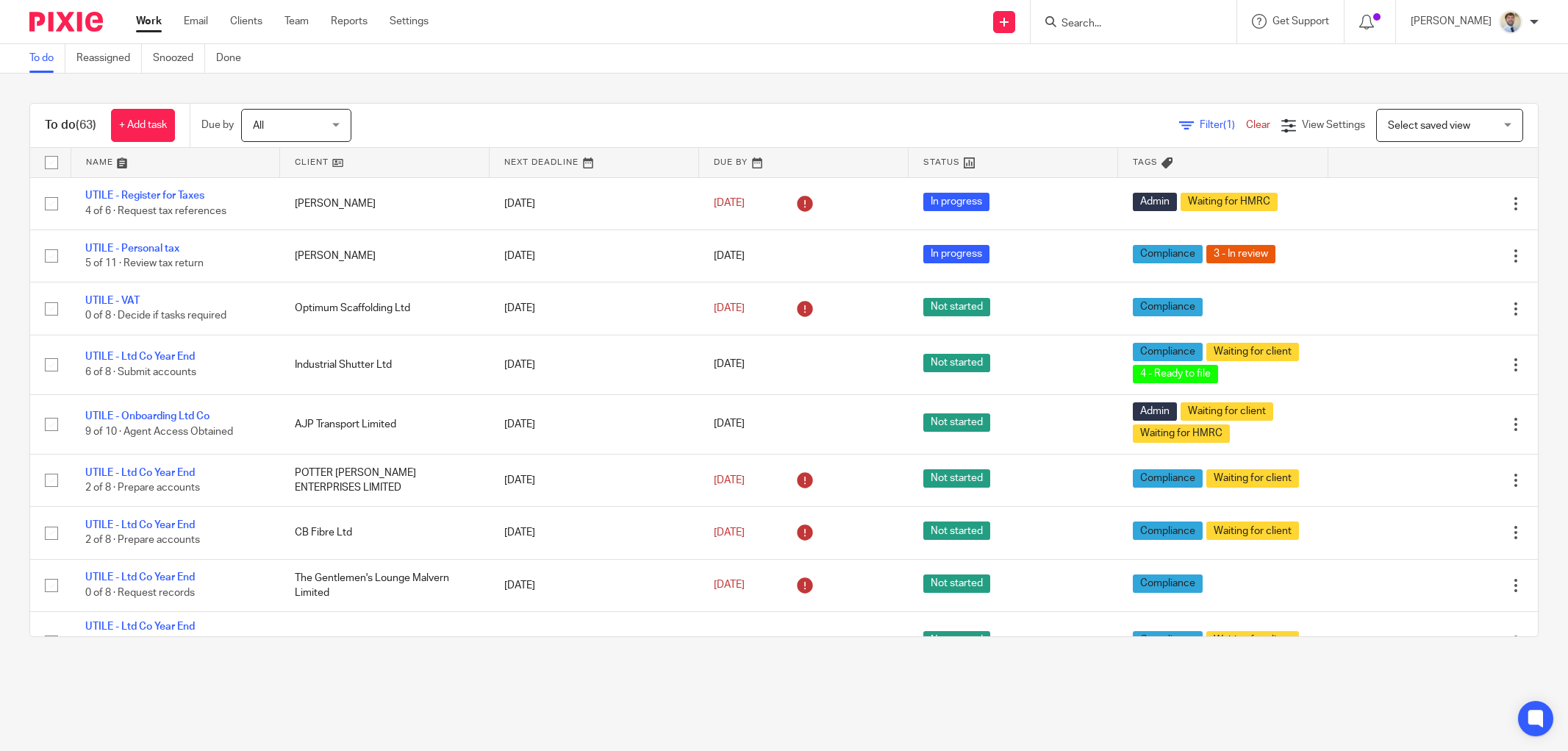
click at [291, 54] on div "To do Reassigned Snoozed Done" at bounding box center [784, 59] width 1568 height 29
click at [274, 54] on div "To do Reassigned Snoozed Done" at bounding box center [139, 58] width 278 height 28
drag, startPoint x: 375, startPoint y: 118, endPoint x: 1180, endPoint y: 159, distance: 806.0
click at [377, 119] on div "Due by All All [DATE] [DATE] This week Next week This month Next month All all" at bounding box center [283, 125] width 188 height 43
click at [1374, 20] on icon at bounding box center [1367, 22] width 15 height 15
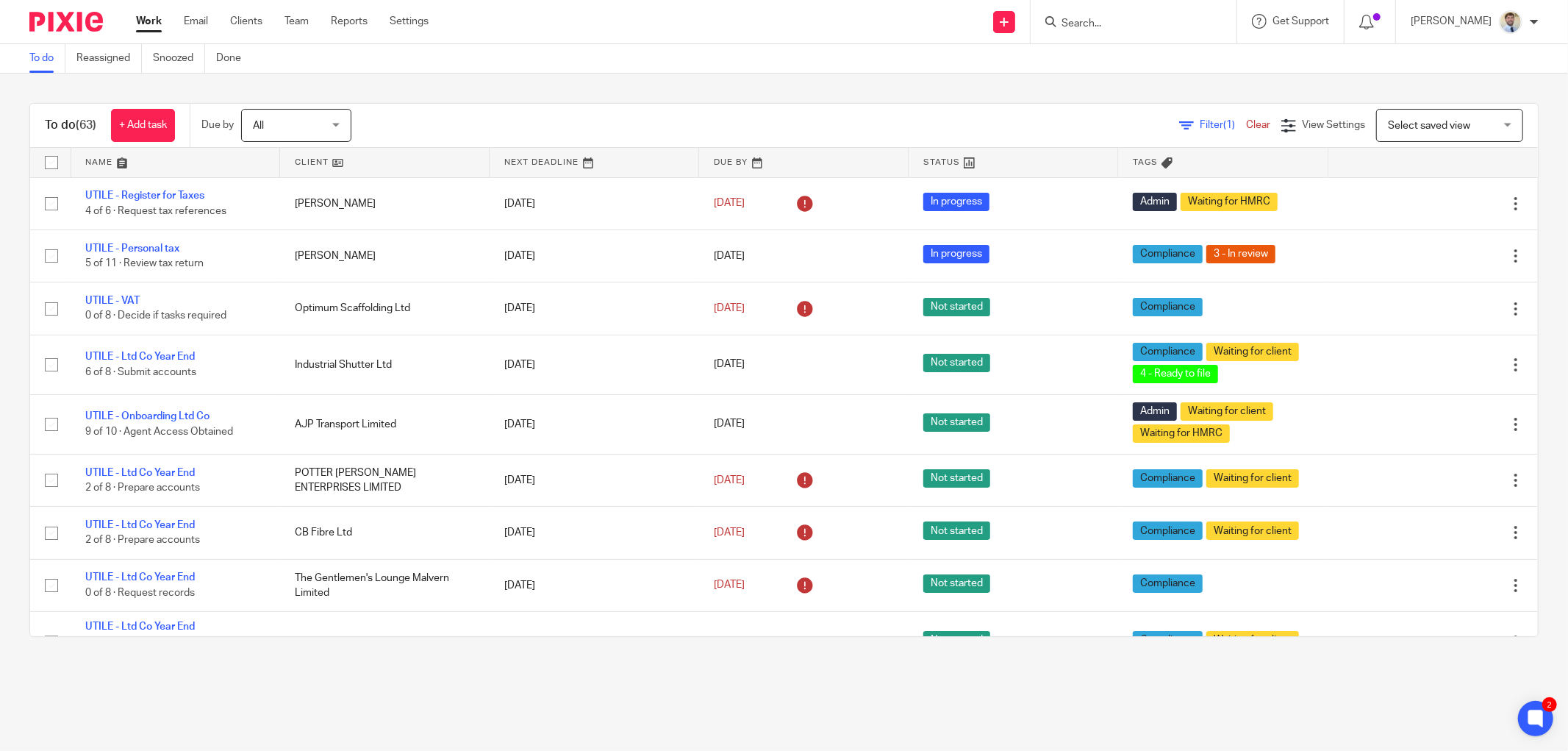
click at [1388, 122] on span "Select saved view" at bounding box center [1428, 125] width 82 height 11
click at [1155, 71] on div "To do Reassigned Snoozed Done" at bounding box center [784, 59] width 1568 height 29
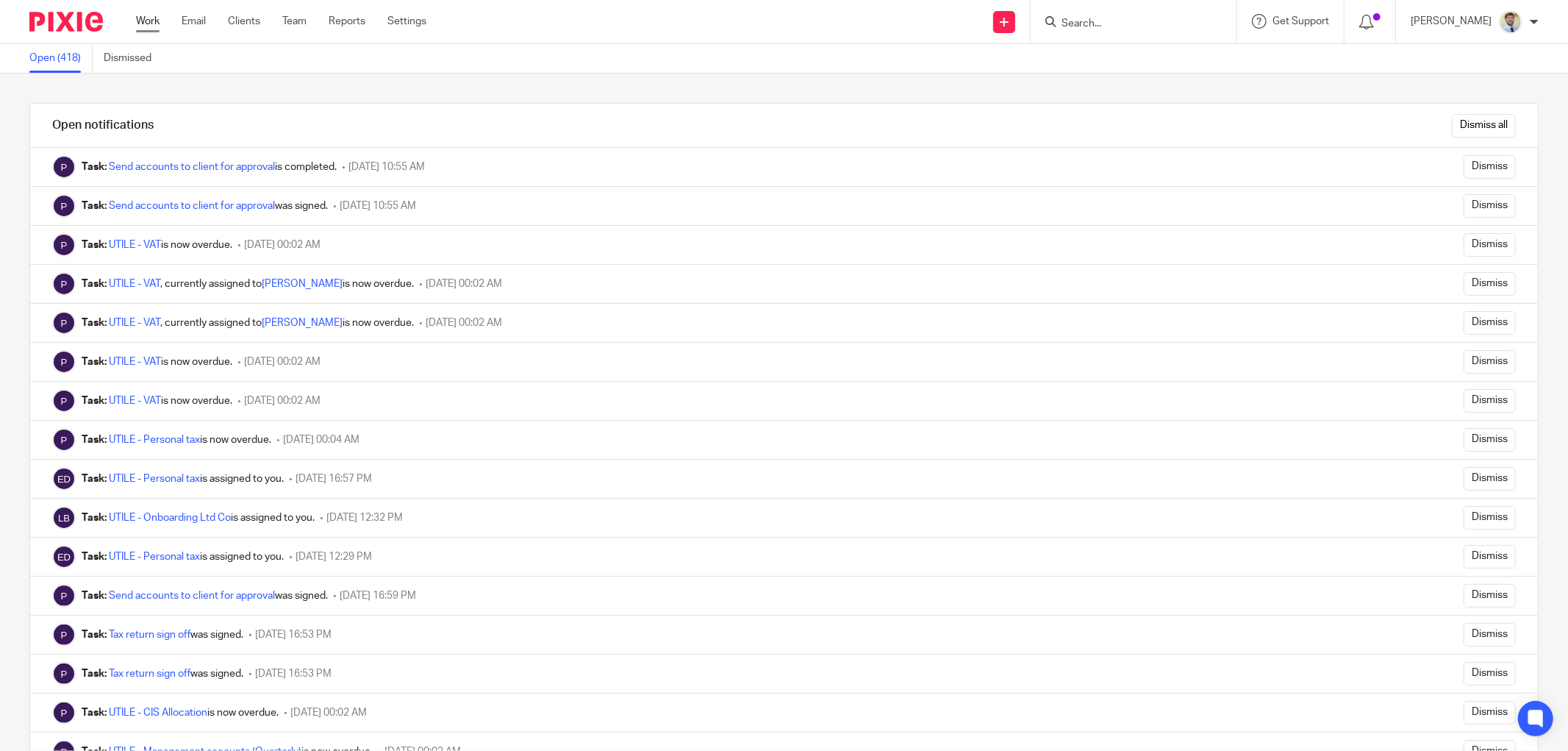
click at [144, 20] on link "Work" at bounding box center [147, 21] width 24 height 15
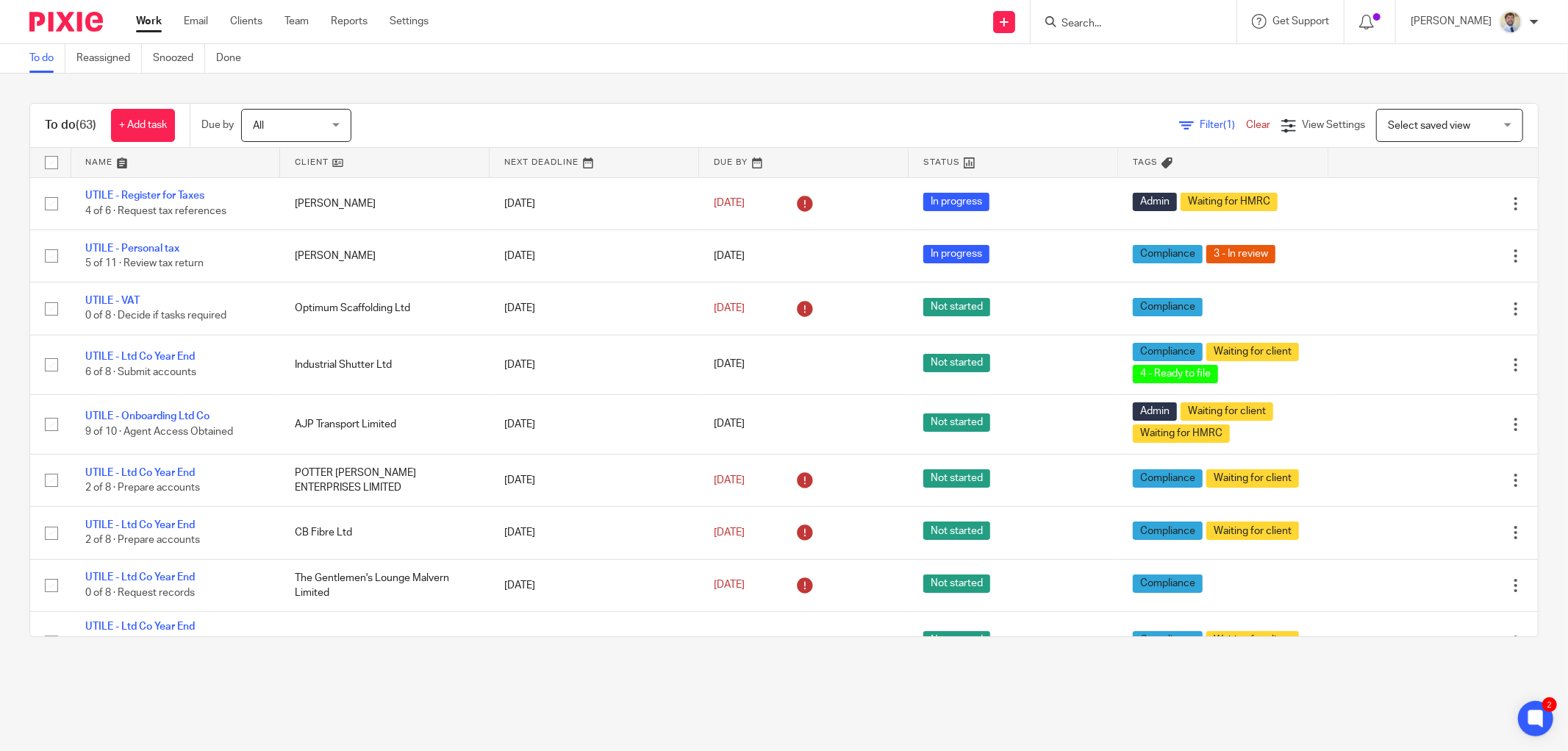
click at [362, 688] on main "To do Reassigned Snoozed Done To do (63) + Add task Due by All All [DATE] [DATE…" at bounding box center [784, 376] width 1568 height 751
click at [618, 84] on div "To do (63) + Add task Due by All All [DATE] [DATE] This week Next week This mon…" at bounding box center [784, 369] width 1568 height 593
click at [562, 119] on div "Filter (1) Clear View Settings View Settings (1) Filters Clear Save Manage save…" at bounding box center [957, 125] width 1160 height 33
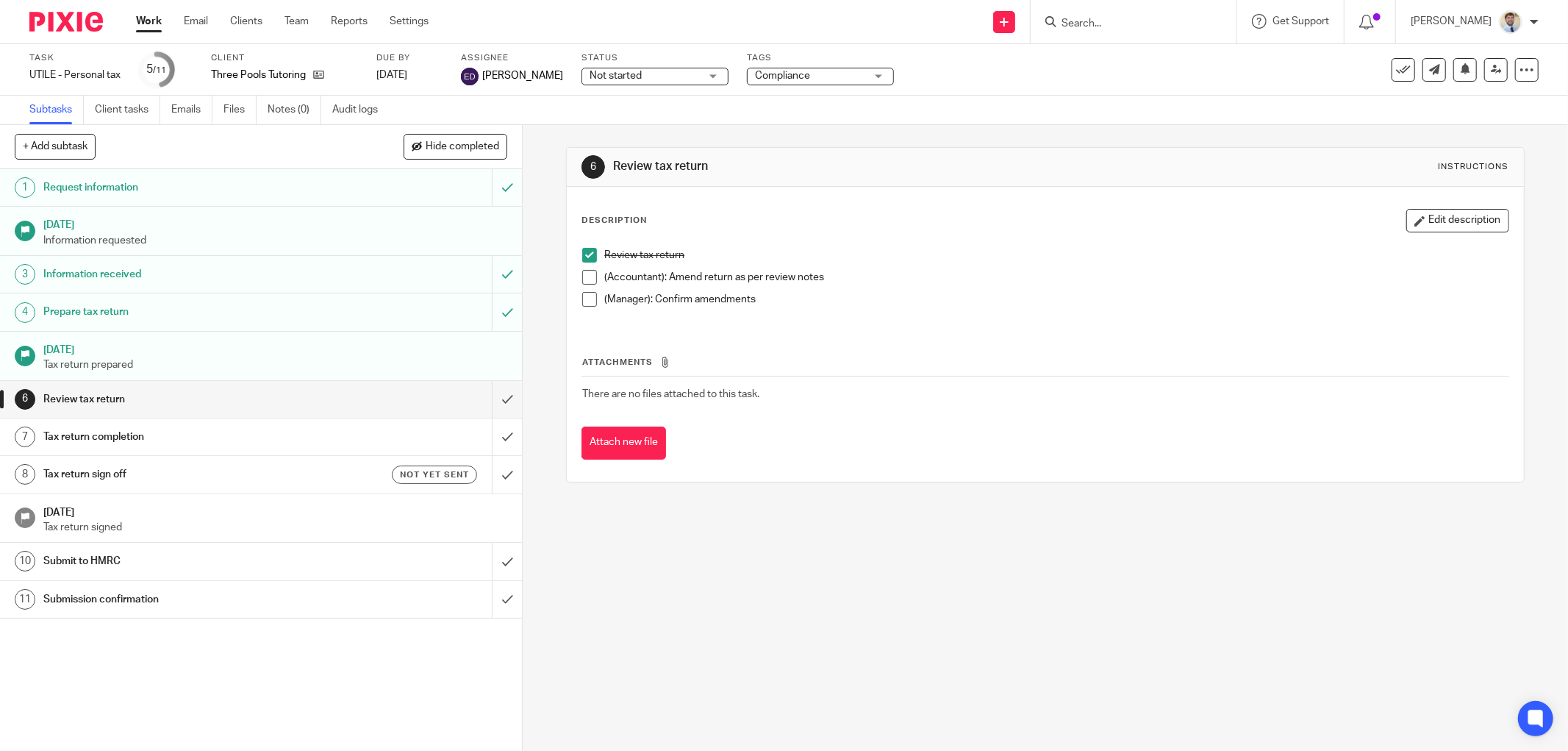
click at [505, 141] on div "+ Add subtask Hide completed Cancel + Add" at bounding box center [261, 147] width 522 height 44
click at [543, 269] on div "6 Review tax return Instructions Description Edit description Review tax return…" at bounding box center [1045, 438] width 1045 height 626
click at [522, 271] on div "6 Review tax return Instructions Description Edit description Review tax return…" at bounding box center [1045, 438] width 1045 height 626
